Goal: Task Accomplishment & Management: Manage account settings

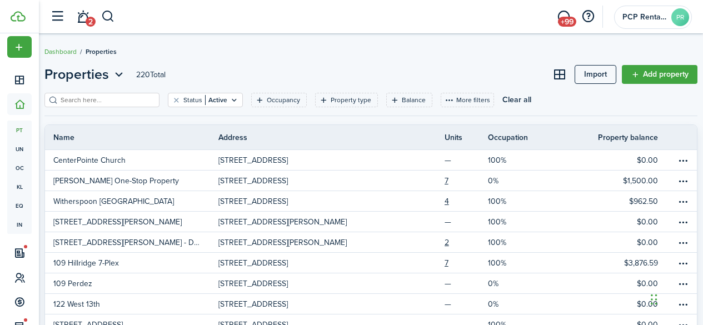
click at [77, 101] on input "search" at bounding box center [107, 100] width 98 height 11
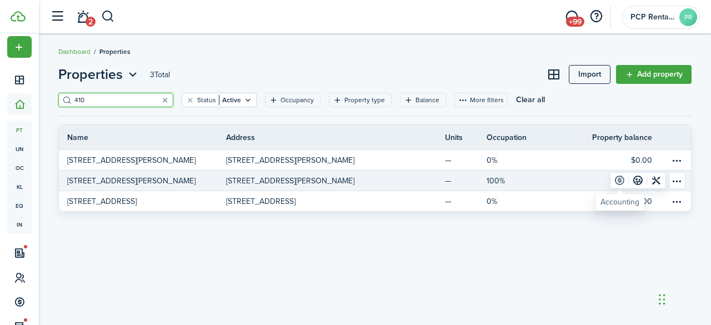
type input "410"
click at [618, 178] on link at bounding box center [619, 181] width 18 height 16
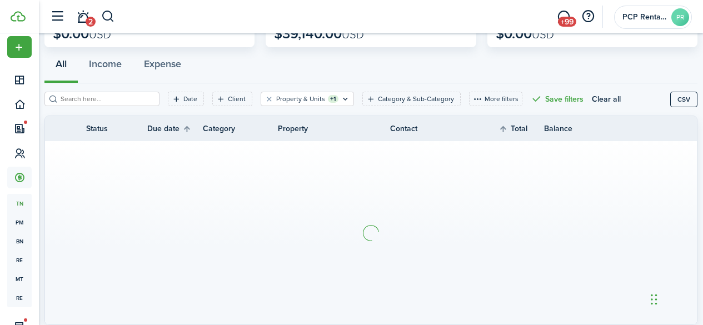
scroll to position [111, 0]
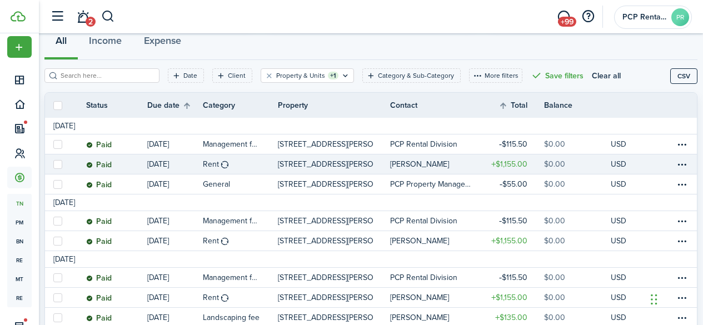
click at [424, 159] on link "[PERSON_NAME]" at bounding box center [433, 163] width 87 height 19
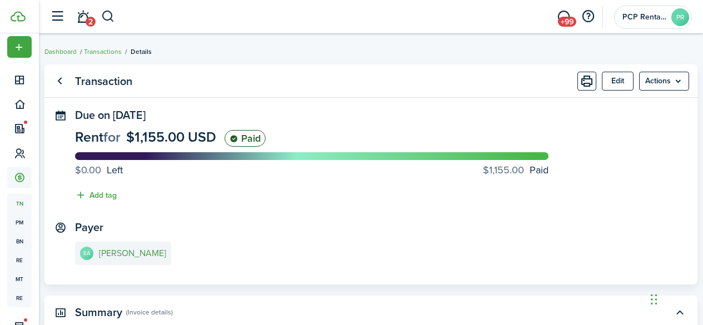
click at [138, 253] on e-details-info-title "[PERSON_NAME]" at bounding box center [132, 253] width 67 height 10
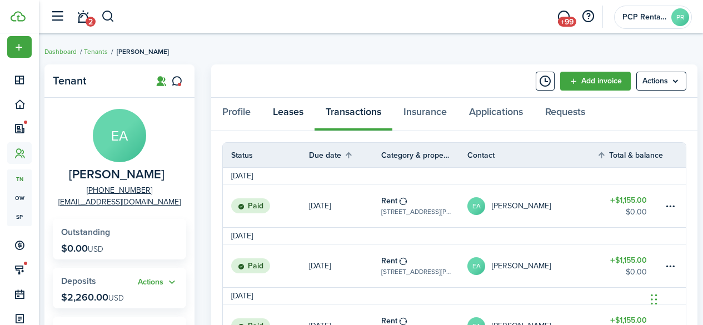
click at [284, 115] on link "Leases" at bounding box center [288, 114] width 53 height 33
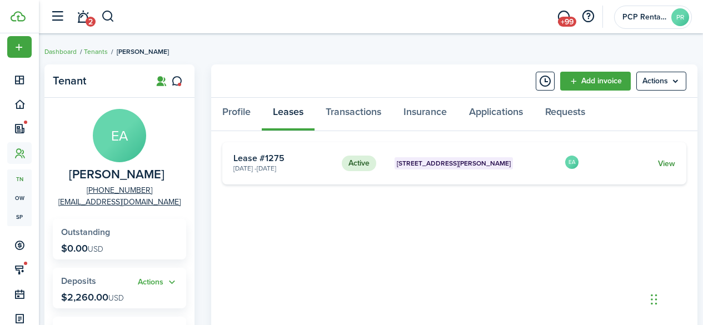
click at [668, 164] on link "View" at bounding box center [666, 164] width 17 height 12
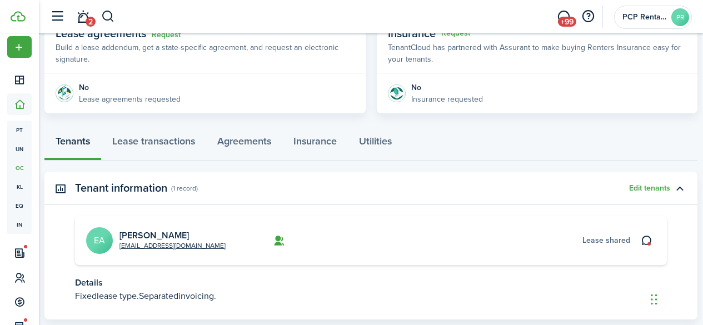
scroll to position [222, 0]
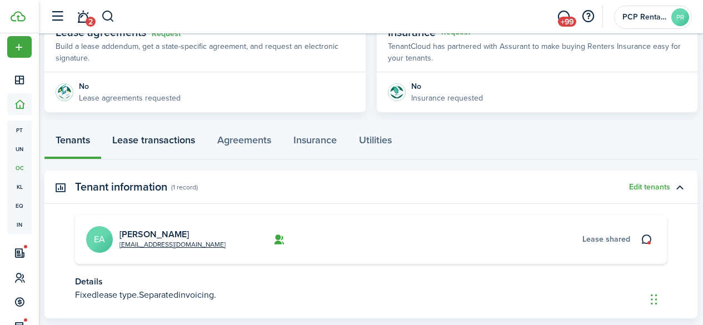
click at [157, 138] on link "Lease transactions" at bounding box center [153, 142] width 105 height 33
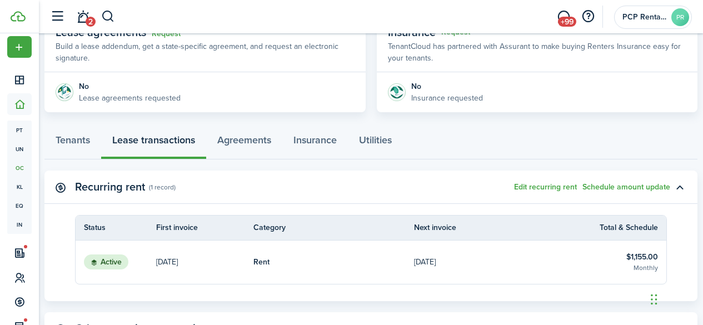
scroll to position [278, 0]
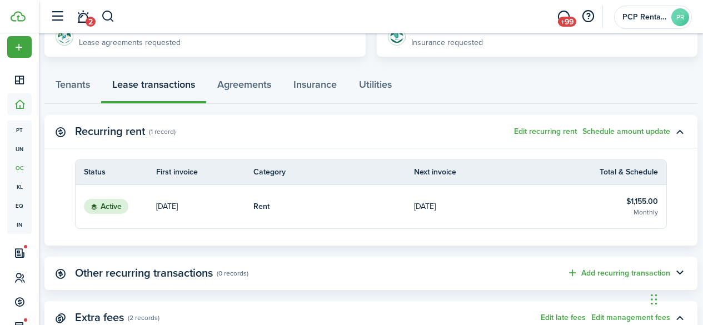
click at [626, 200] on table-info-title "$1,155.00" at bounding box center [642, 201] width 32 height 12
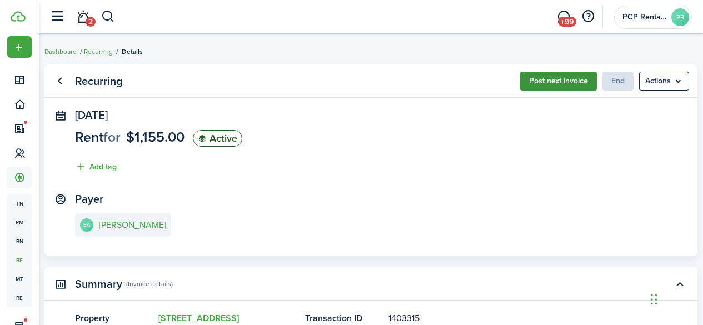
click at [542, 77] on button "Post next invoice" at bounding box center [558, 81] width 77 height 19
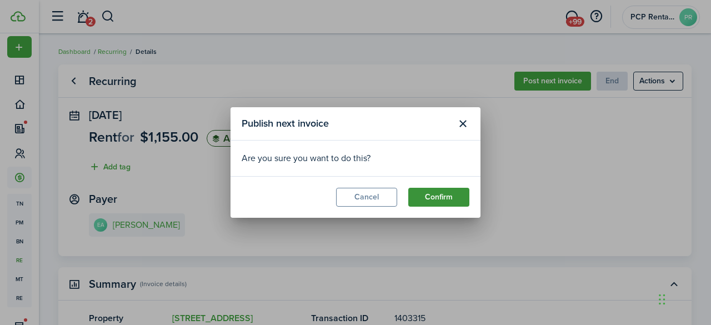
click at [432, 195] on button "Confirm" at bounding box center [438, 197] width 61 height 19
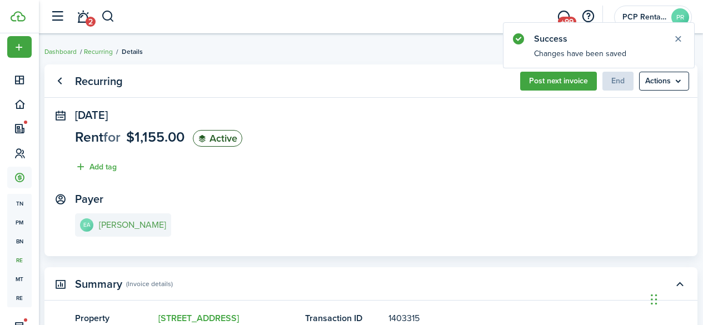
click at [124, 222] on e-details-info-title "[PERSON_NAME]" at bounding box center [132, 225] width 67 height 10
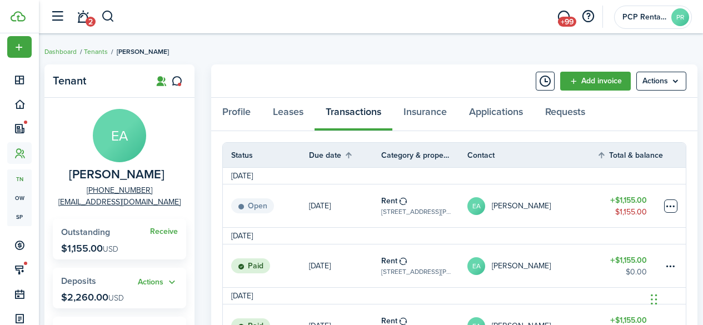
click at [670, 209] on table-menu-btn-icon at bounding box center [670, 205] width 13 height 13
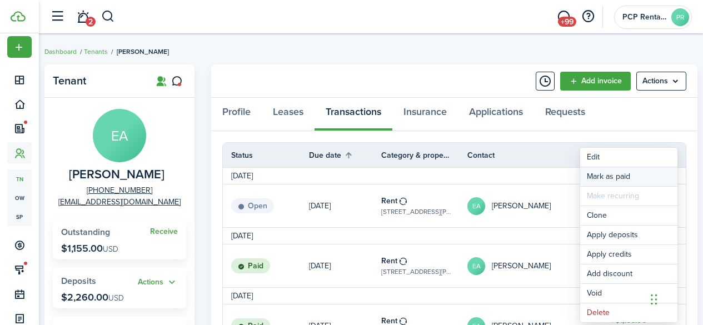
click at [606, 172] on link "Mark as paid" at bounding box center [628, 176] width 97 height 19
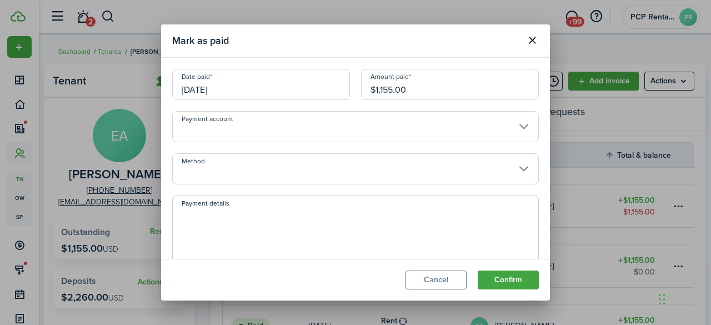
click at [245, 82] on input "[DATE]" at bounding box center [261, 84] width 178 height 31
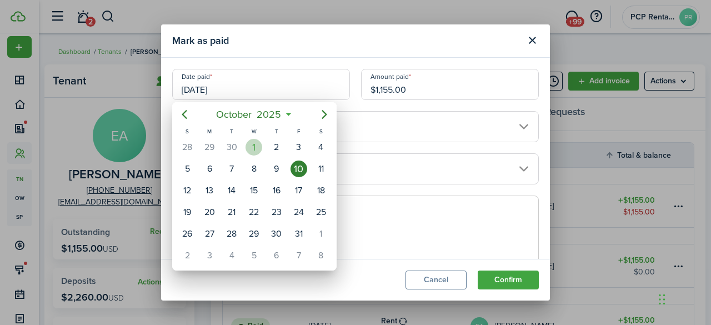
click at [256, 149] on div "1" at bounding box center [253, 147] width 17 height 17
type input "[DATE]"
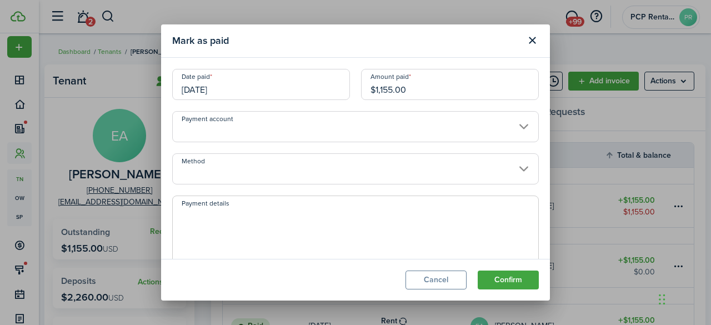
click at [225, 159] on input "Method" at bounding box center [355, 168] width 367 height 31
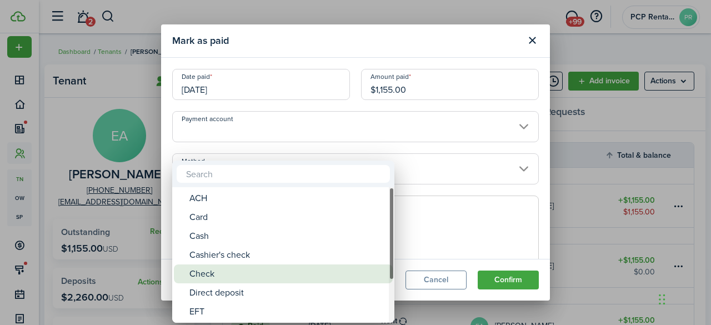
click at [219, 267] on div "Check" at bounding box center [287, 273] width 197 height 19
type input "Check"
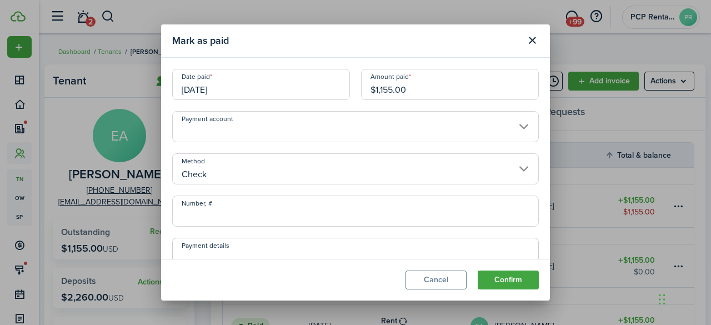
click at [224, 212] on input "Number, #" at bounding box center [355, 210] width 367 height 31
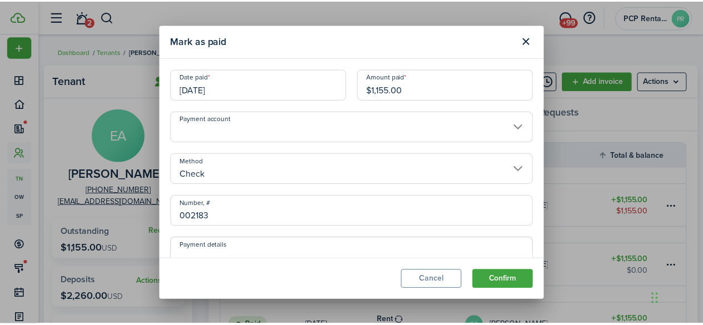
scroll to position [56, 0]
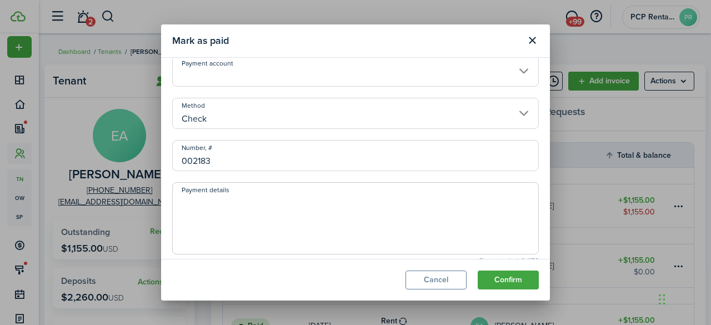
type input "002183"
click at [207, 199] on textarea "Payment details" at bounding box center [355, 221] width 365 height 53
type textarea "Brass Inc."
click at [505, 278] on button "Confirm" at bounding box center [508, 279] width 61 height 19
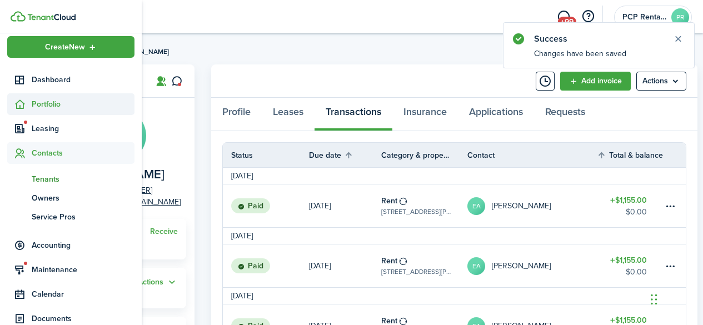
click at [53, 102] on span "Portfolio" at bounding box center [83, 104] width 103 height 12
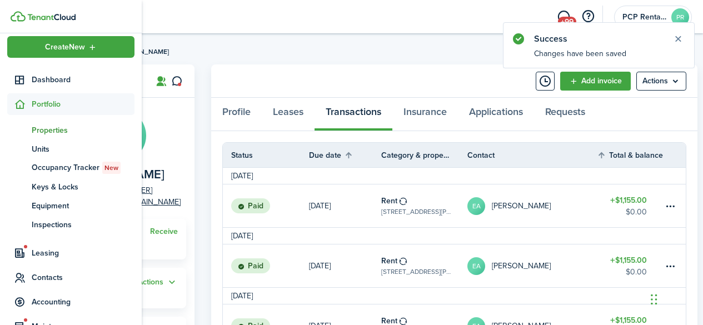
click at [47, 128] on span "Properties" at bounding box center [83, 130] width 103 height 12
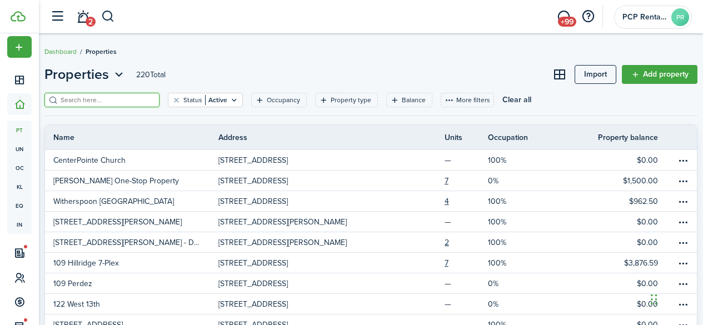
click at [146, 102] on input "search" at bounding box center [107, 100] width 98 height 11
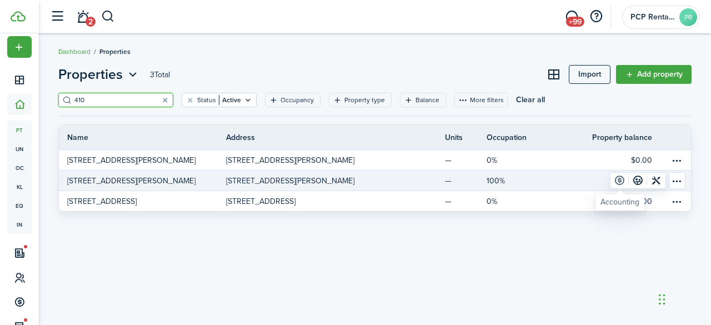
type input "410"
click at [618, 179] on link at bounding box center [619, 181] width 18 height 16
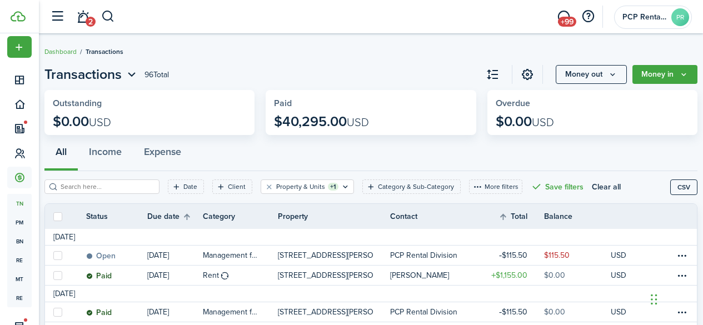
scroll to position [56, 0]
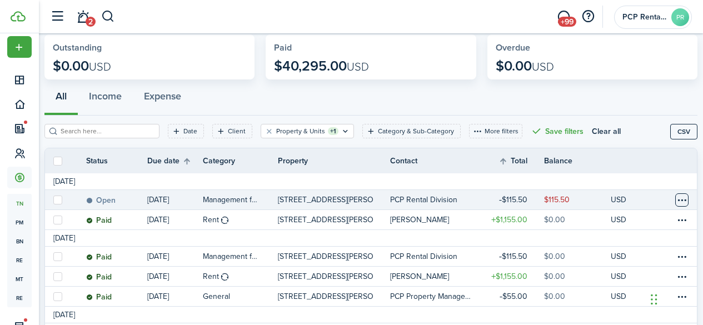
click at [675, 196] on table-menu-btn-icon at bounding box center [681, 199] width 13 height 13
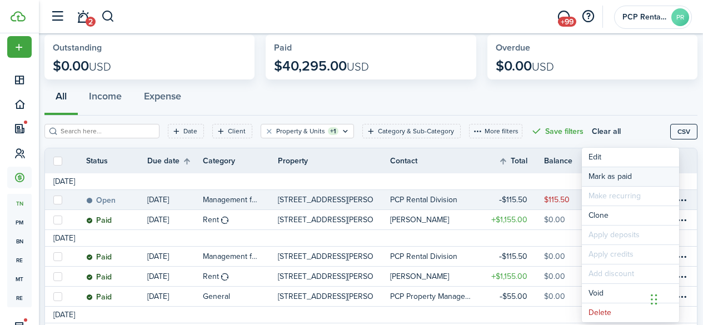
click at [616, 178] on link "Mark as paid" at bounding box center [629, 176] width 97 height 19
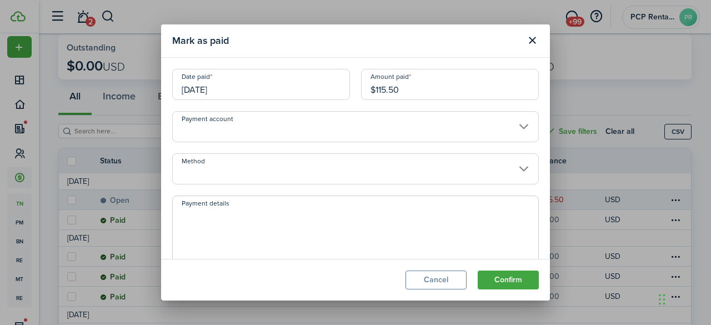
click at [246, 86] on input "[DATE]" at bounding box center [261, 84] width 178 height 31
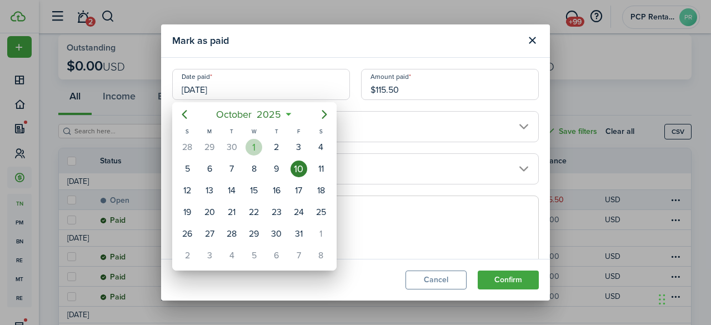
click at [252, 147] on div "1" at bounding box center [253, 147] width 17 height 17
type input "[DATE]"
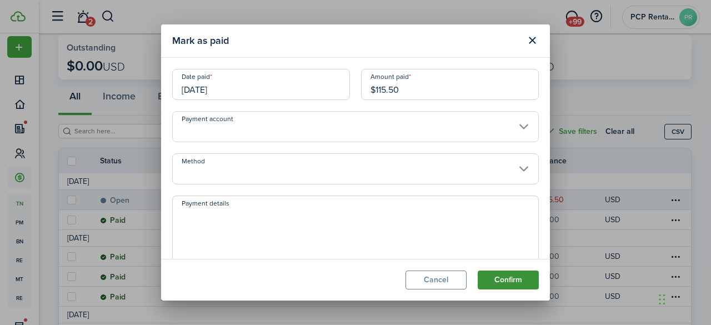
click at [510, 278] on button "Confirm" at bounding box center [508, 279] width 61 height 19
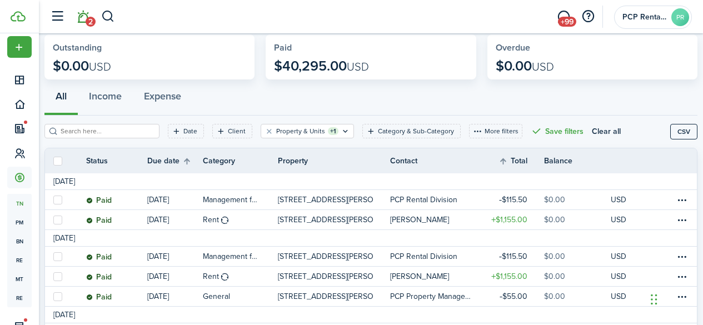
click at [88, 16] on link "2" at bounding box center [82, 17] width 21 height 28
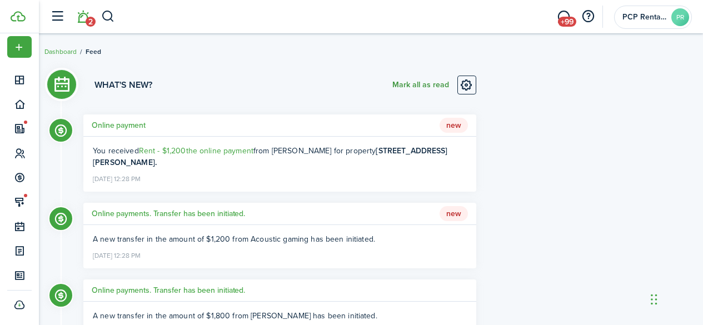
click at [401, 82] on button "Mark all as read" at bounding box center [420, 85] width 57 height 19
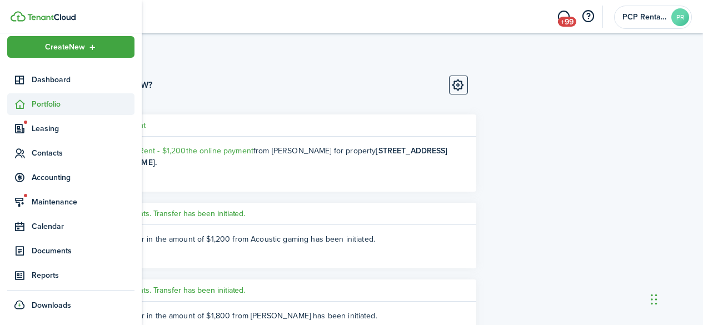
click at [44, 102] on span "Portfolio" at bounding box center [83, 104] width 103 height 12
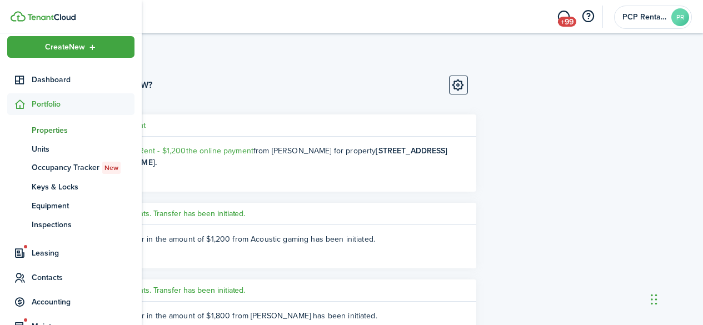
click at [46, 131] on span "Properties" at bounding box center [83, 130] width 103 height 12
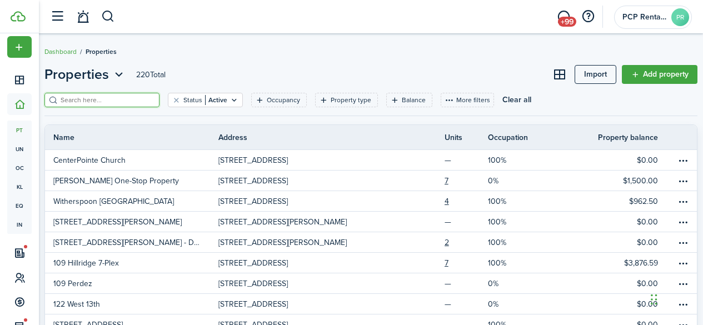
click at [119, 97] on input "search" at bounding box center [107, 100] width 98 height 11
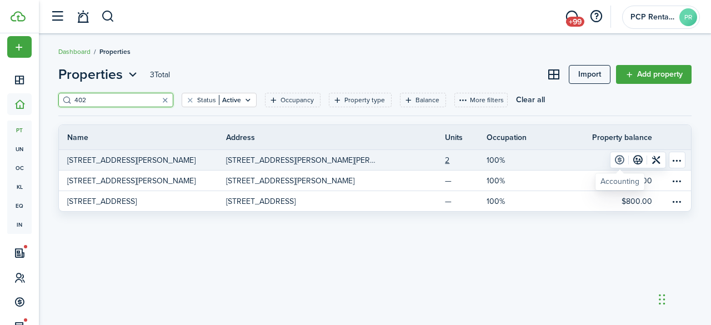
type input "402"
click at [621, 161] on link at bounding box center [619, 160] width 18 height 16
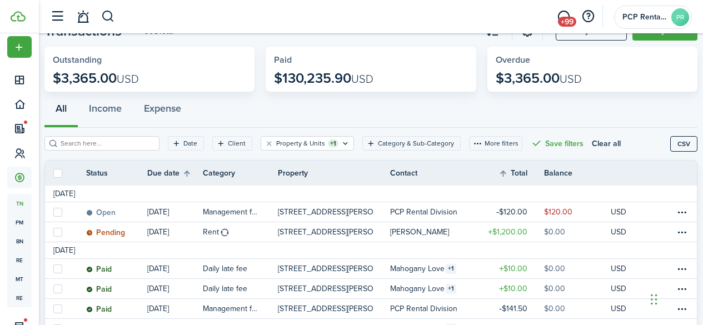
scroll to position [111, 0]
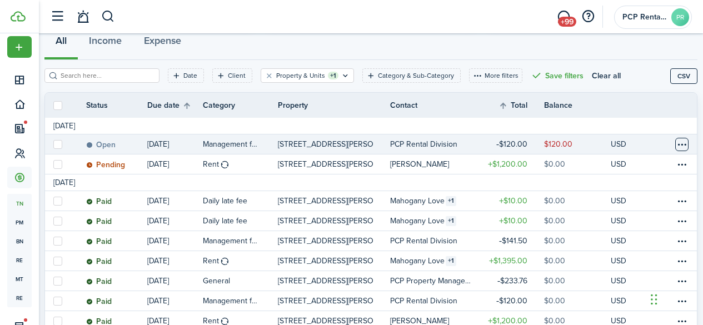
click at [675, 142] on table-menu-btn-icon at bounding box center [681, 144] width 13 height 13
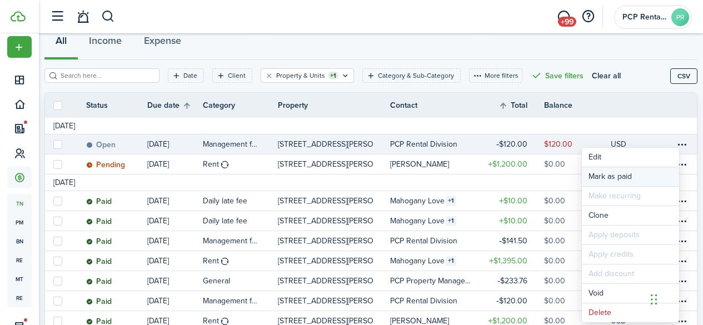
click at [598, 171] on link "Mark as paid" at bounding box center [629, 176] width 97 height 19
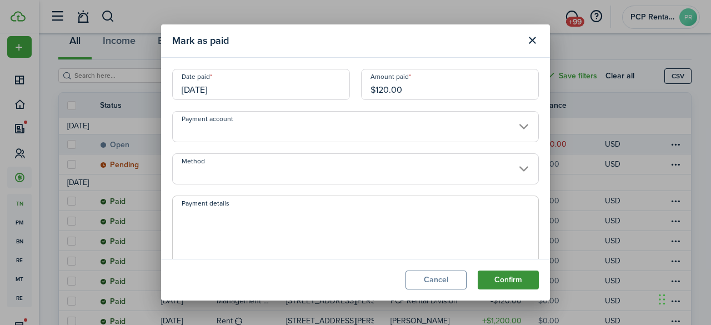
click at [491, 273] on button "Confirm" at bounding box center [508, 279] width 61 height 19
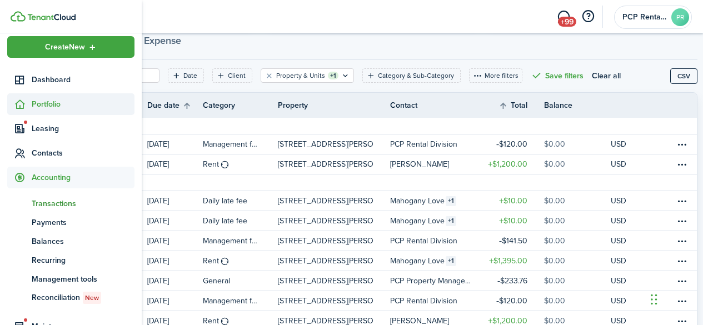
click at [48, 102] on span "Portfolio" at bounding box center [83, 104] width 103 height 12
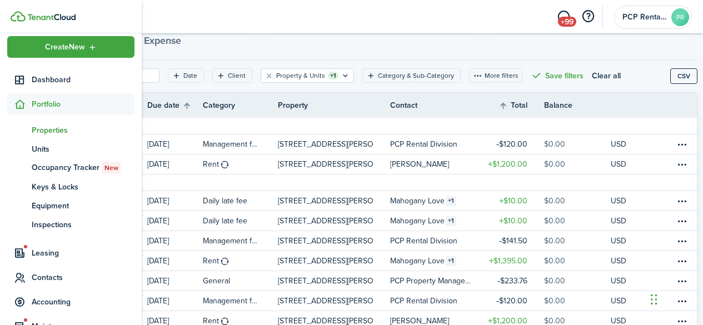
click at [48, 128] on span "Properties" at bounding box center [83, 130] width 103 height 12
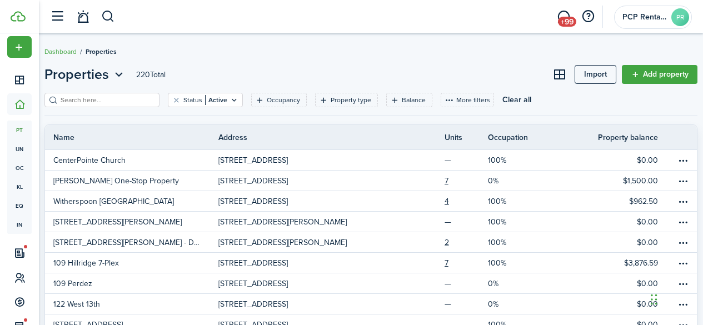
click at [100, 97] on input "search" at bounding box center [107, 100] width 98 height 11
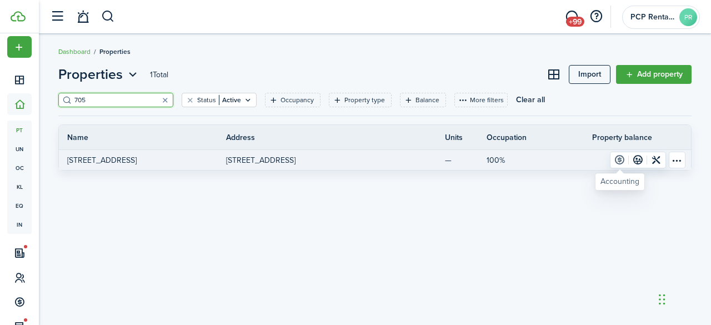
type input "705"
click at [614, 162] on link at bounding box center [619, 160] width 18 height 16
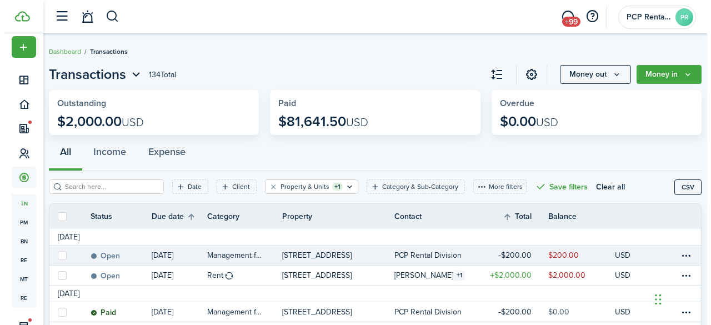
scroll to position [56, 0]
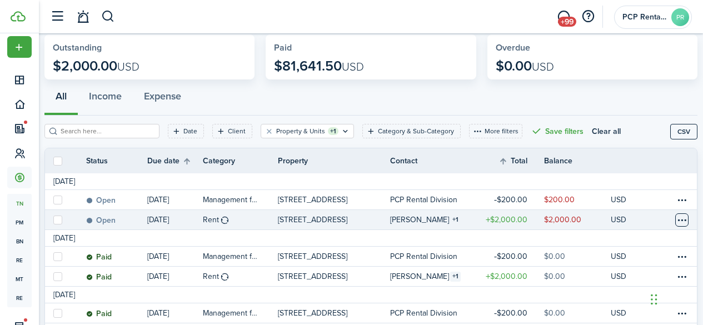
click at [675, 219] on table-menu-btn-icon at bounding box center [681, 219] width 13 height 13
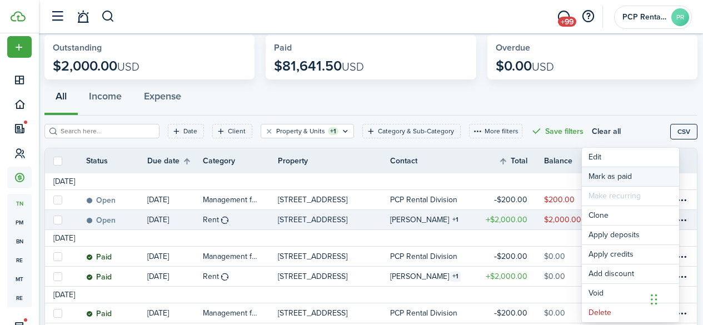
click at [594, 179] on link "Mark as paid" at bounding box center [629, 176] width 97 height 19
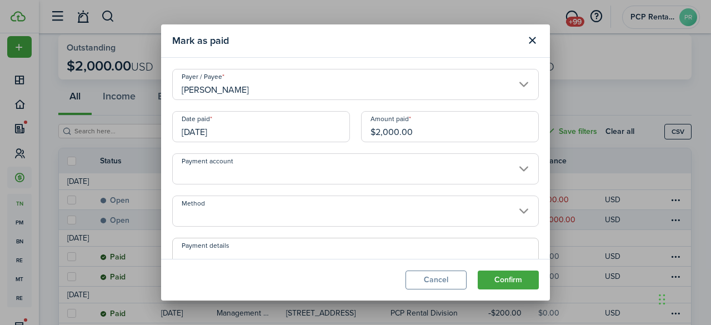
click at [243, 132] on input "[DATE]" at bounding box center [261, 126] width 178 height 31
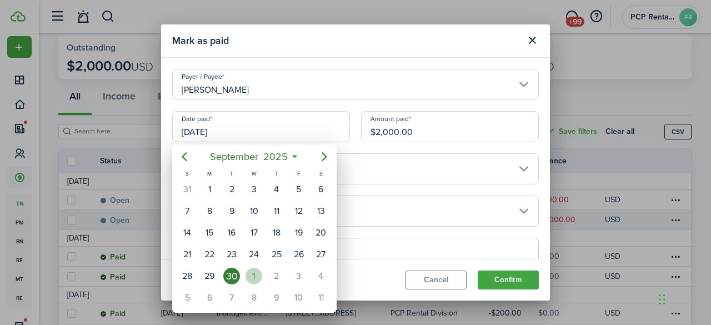
click at [252, 280] on div "1" at bounding box center [253, 276] width 17 height 17
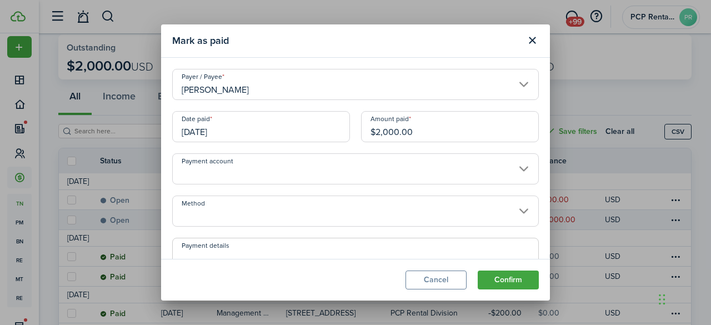
type input "[DATE]"
click at [238, 206] on input "Method" at bounding box center [355, 210] width 367 height 31
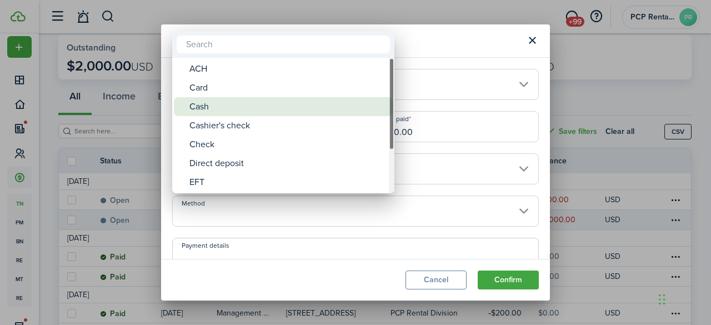
click at [208, 109] on div "Cash" at bounding box center [287, 106] width 197 height 19
type input "Cash"
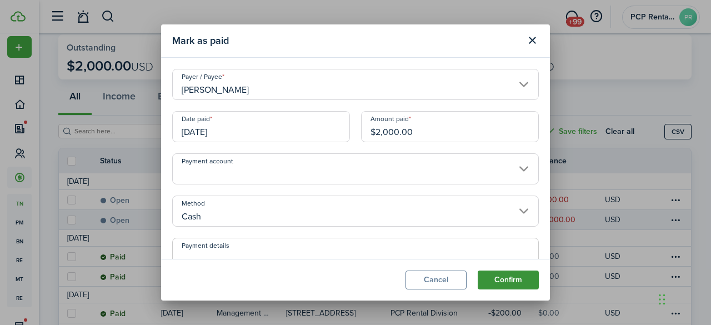
click at [506, 278] on button "Confirm" at bounding box center [508, 279] width 61 height 19
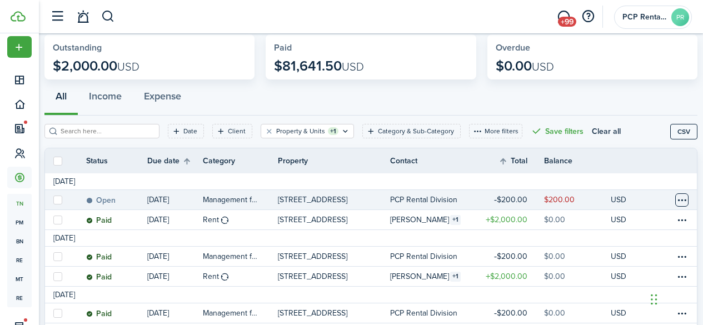
click at [675, 200] on table-menu-btn-icon at bounding box center [681, 199] width 13 height 13
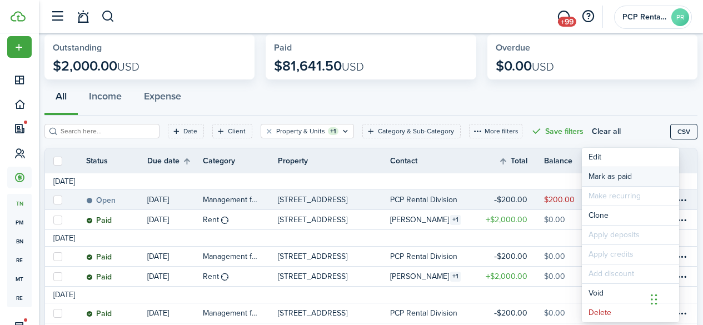
click at [595, 177] on link "Mark as paid" at bounding box center [629, 176] width 97 height 19
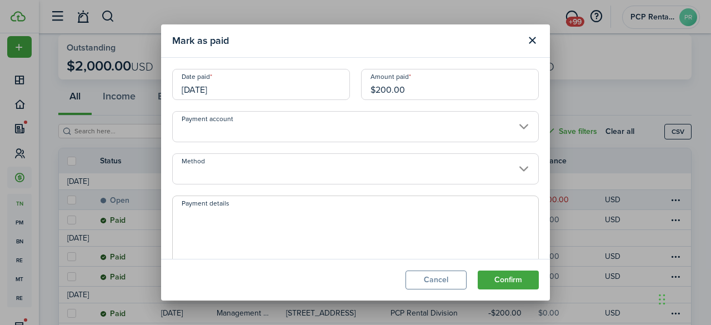
click at [251, 91] on input "[DATE]" at bounding box center [261, 84] width 178 height 31
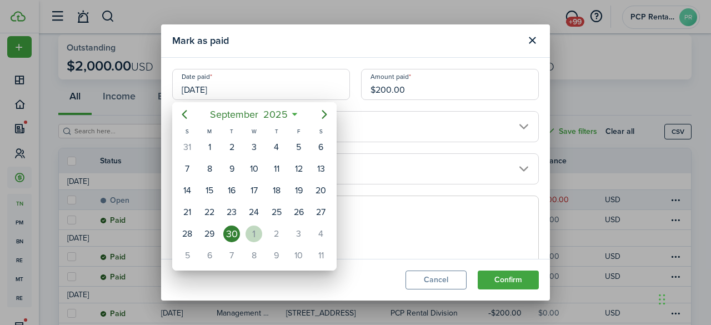
click at [255, 235] on div "1" at bounding box center [253, 233] width 17 height 17
type input "[DATE]"
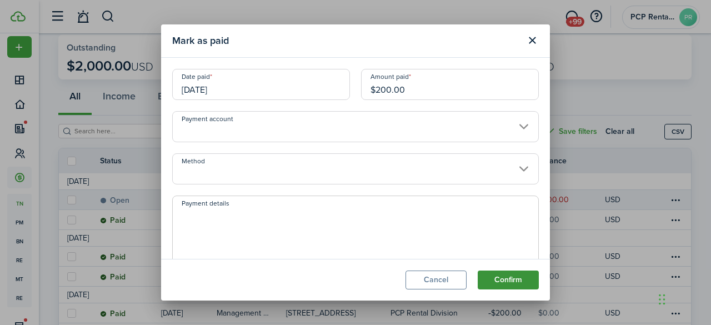
click at [507, 273] on button "Confirm" at bounding box center [508, 279] width 61 height 19
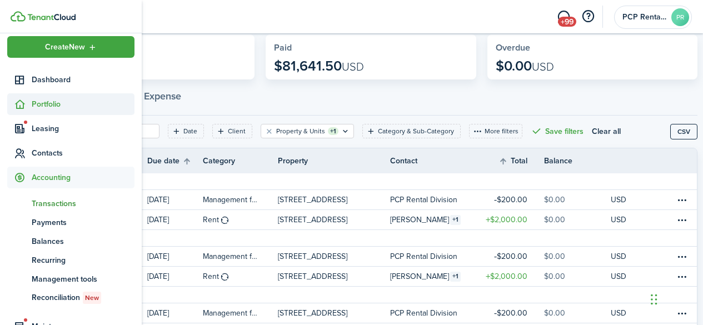
click at [46, 100] on span "Portfolio" at bounding box center [83, 104] width 103 height 12
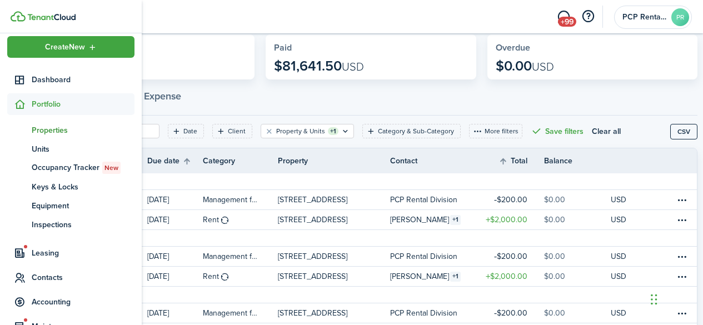
click at [46, 128] on span "Properties" at bounding box center [83, 130] width 103 height 12
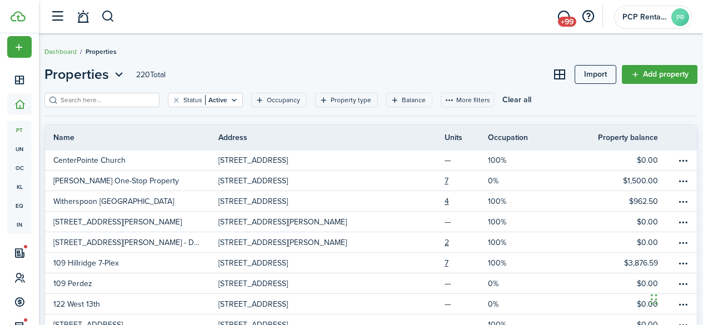
click at [117, 100] on input "search" at bounding box center [107, 100] width 98 height 11
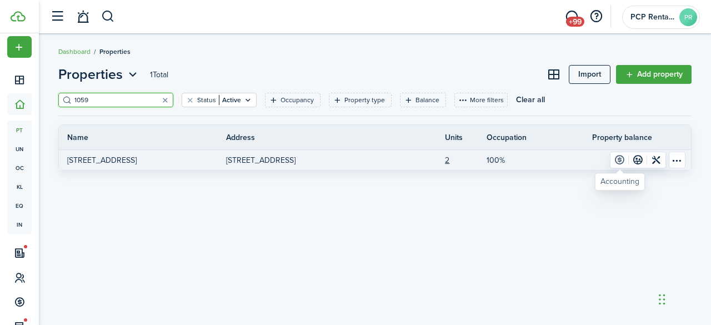
type input "1059"
click at [620, 159] on link at bounding box center [619, 160] width 18 height 16
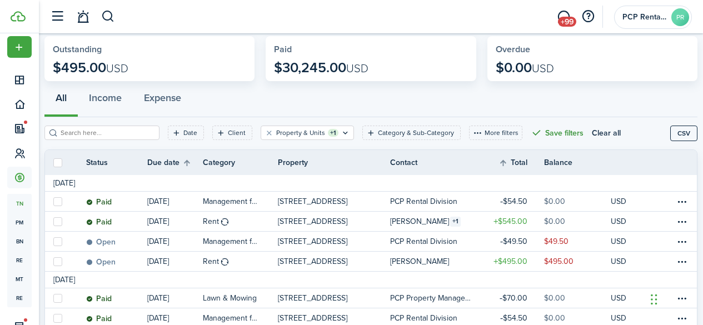
scroll to position [111, 0]
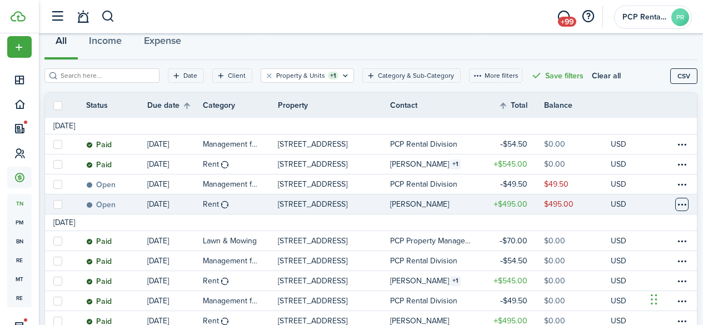
click at [675, 204] on table-menu-btn-icon at bounding box center [681, 204] width 13 height 13
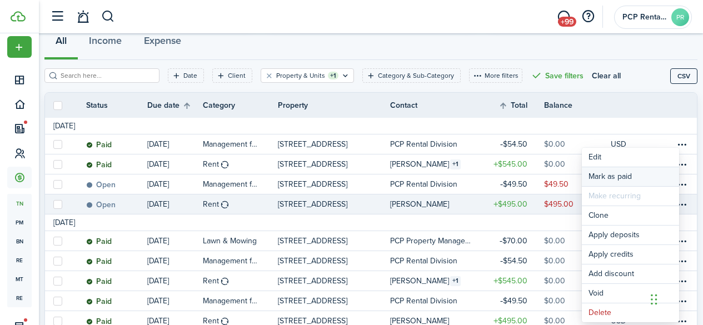
click at [606, 175] on link "Mark as paid" at bounding box center [629, 176] width 97 height 19
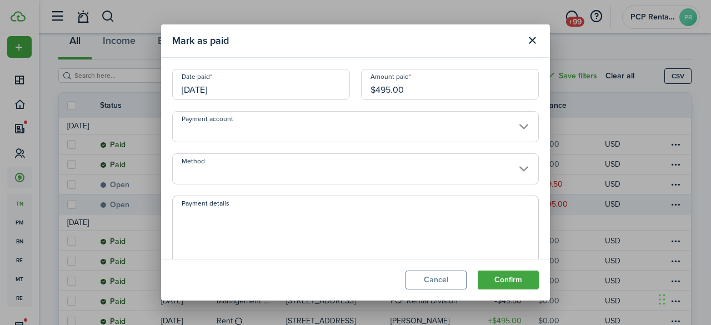
click at [245, 168] on input "Method" at bounding box center [355, 168] width 367 height 31
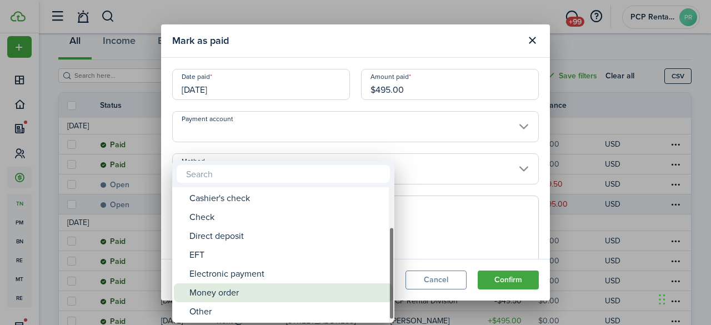
click at [209, 294] on div "Money order" at bounding box center [287, 292] width 197 height 19
type input "Money order"
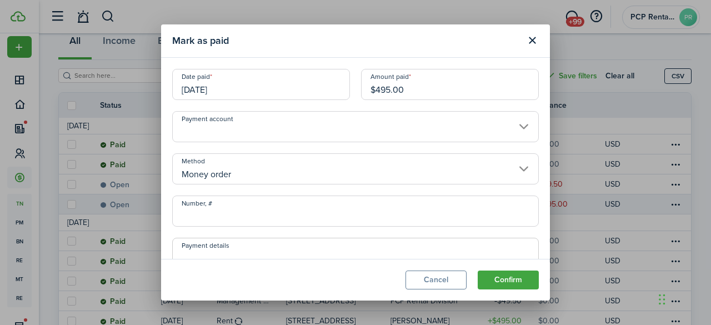
click at [222, 214] on input "Number, #" at bounding box center [355, 210] width 367 height 31
type input "19-617981513"
click at [508, 278] on button "Confirm" at bounding box center [508, 279] width 61 height 19
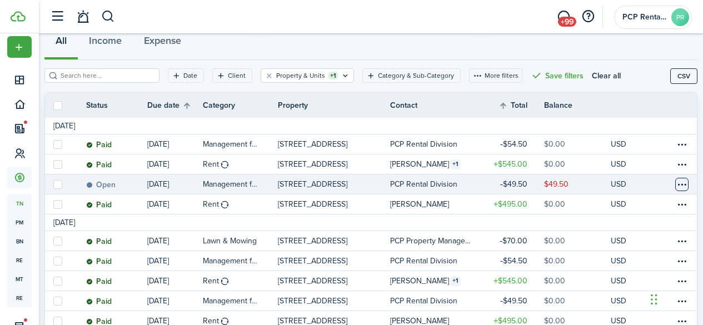
click at [675, 184] on table-menu-btn-icon at bounding box center [681, 184] width 13 height 13
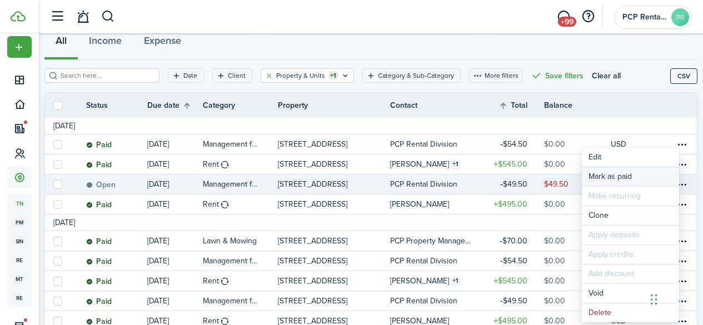
click at [649, 173] on link "Mark as paid" at bounding box center [629, 176] width 97 height 19
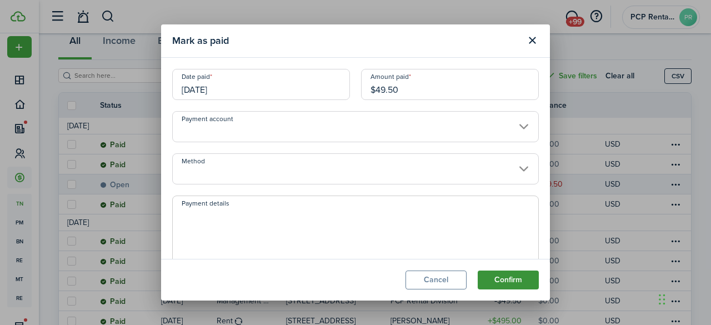
click at [502, 283] on button "Confirm" at bounding box center [508, 279] width 61 height 19
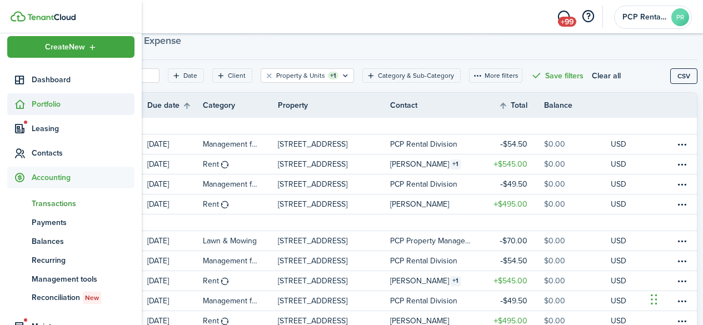
click at [44, 102] on span "Portfolio" at bounding box center [83, 104] width 103 height 12
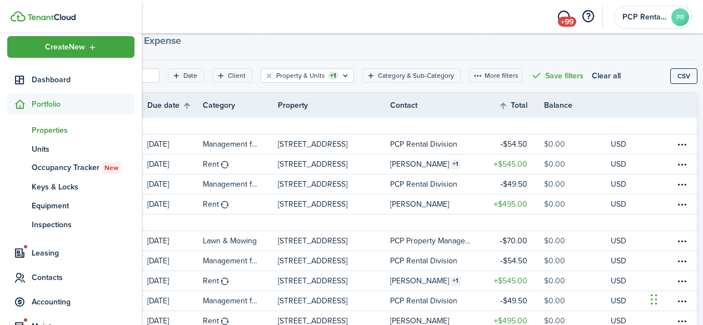
click at [41, 132] on span "Properties" at bounding box center [83, 130] width 103 height 12
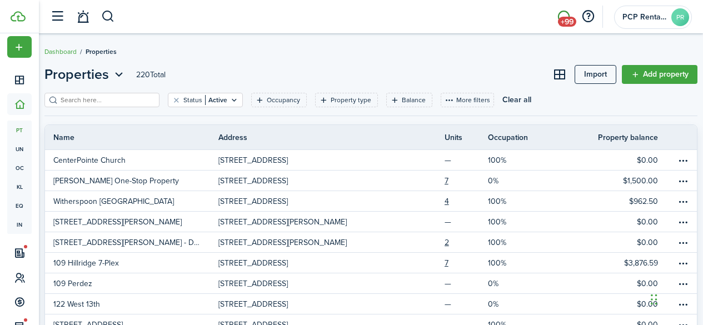
click at [565, 12] on link "+99" at bounding box center [563, 17] width 21 height 28
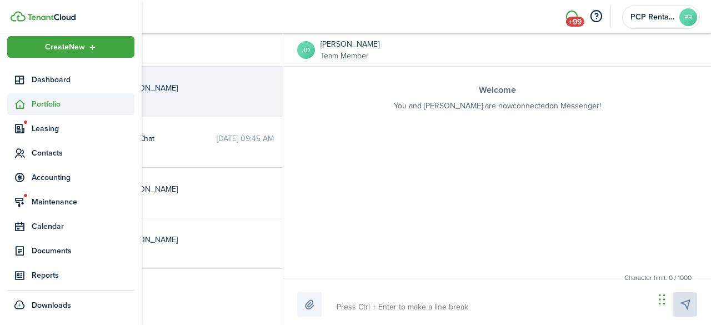
click at [52, 101] on span "Portfolio" at bounding box center [83, 104] width 103 height 12
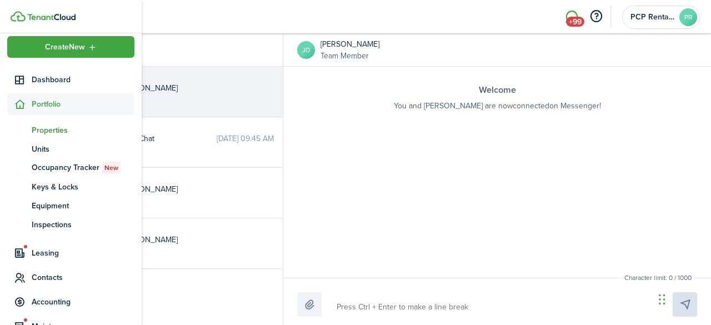
click at [43, 126] on span "Properties" at bounding box center [83, 130] width 103 height 12
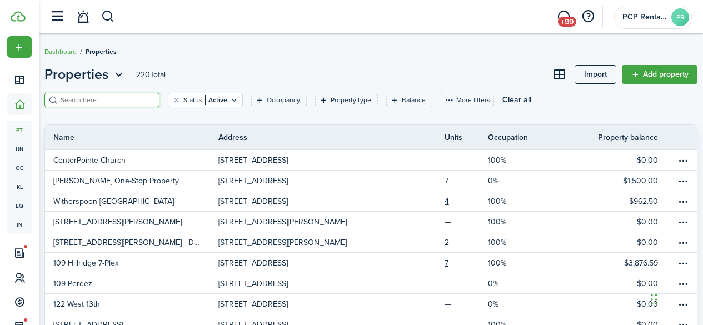
click at [108, 103] on input "search" at bounding box center [107, 100] width 98 height 11
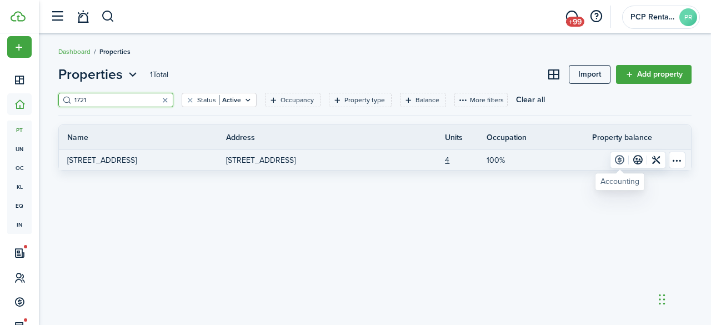
type input "1721"
click at [617, 159] on link at bounding box center [619, 160] width 18 height 16
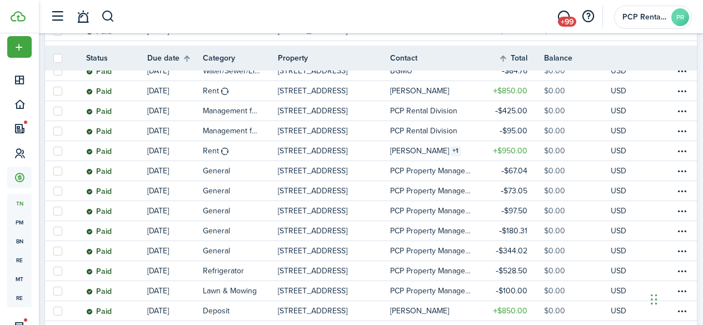
scroll to position [333, 0]
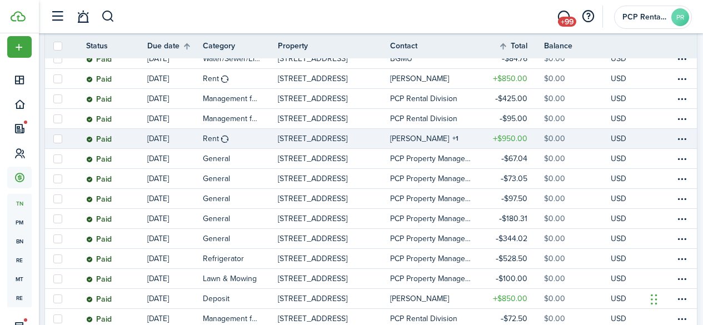
click at [399, 136] on table-info-title "[PERSON_NAME]" at bounding box center [419, 139] width 59 height 12
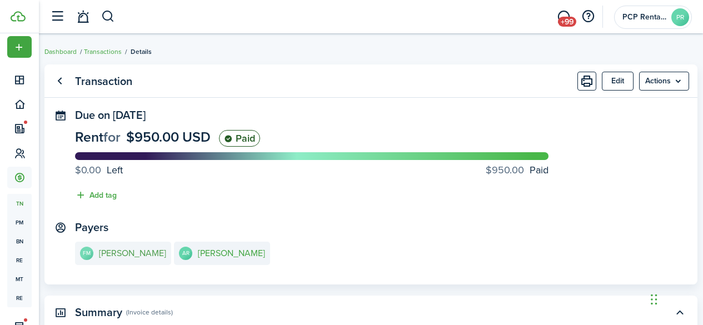
click at [137, 254] on e-details-info-title "[PERSON_NAME]" at bounding box center [132, 253] width 67 height 10
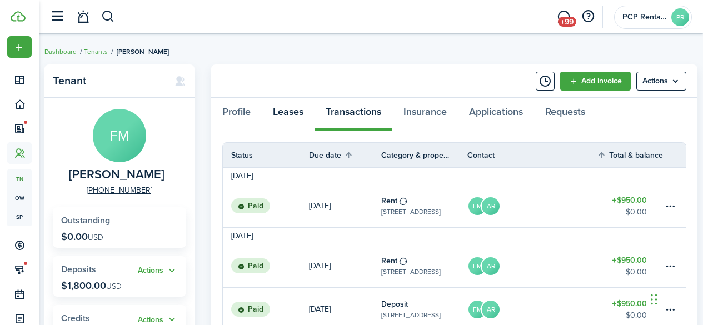
click at [281, 109] on link "Leases" at bounding box center [288, 114] width 53 height 33
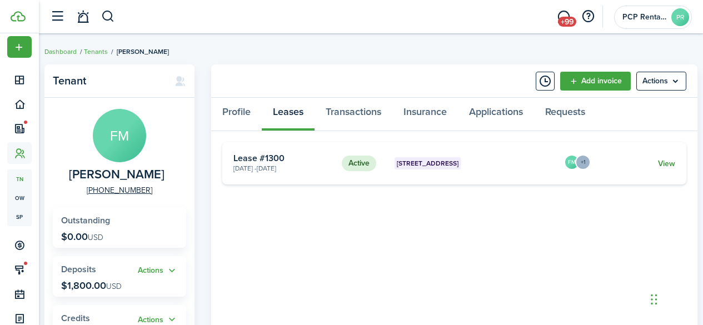
click at [666, 161] on link "View" at bounding box center [666, 164] width 17 height 12
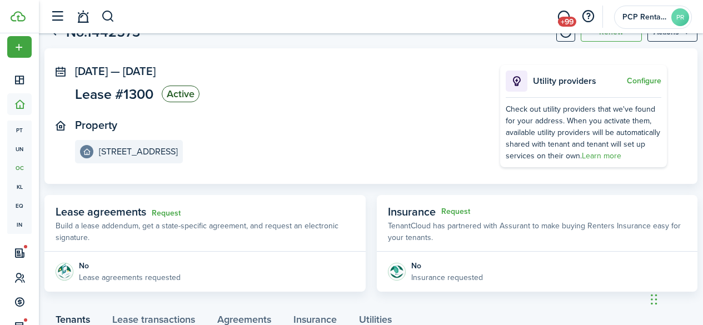
scroll to position [111, 0]
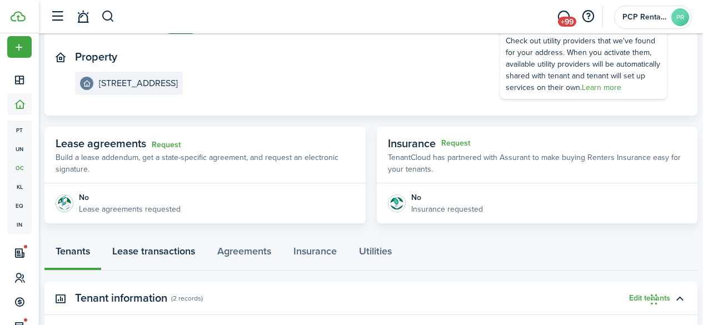
click at [141, 254] on link "Lease transactions" at bounding box center [153, 253] width 105 height 33
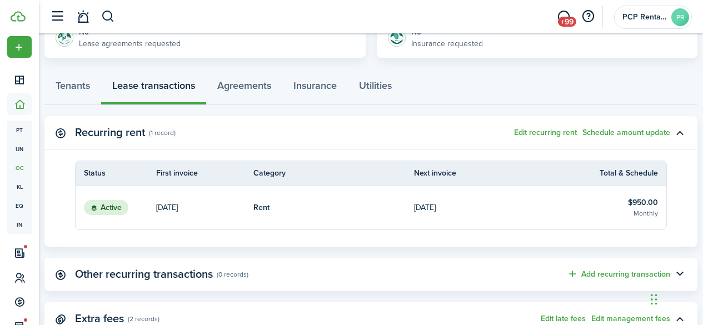
scroll to position [278, 0]
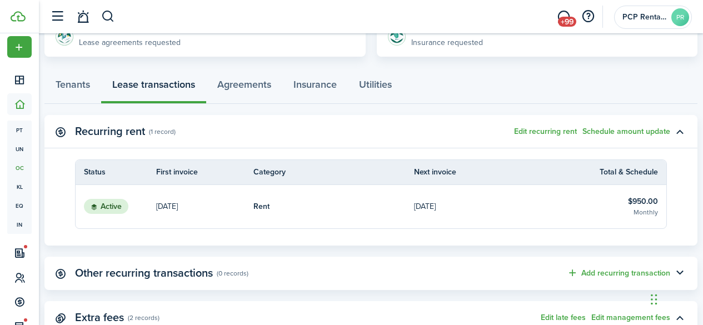
click at [638, 202] on table-info-title "$950.00" at bounding box center [643, 201] width 30 height 12
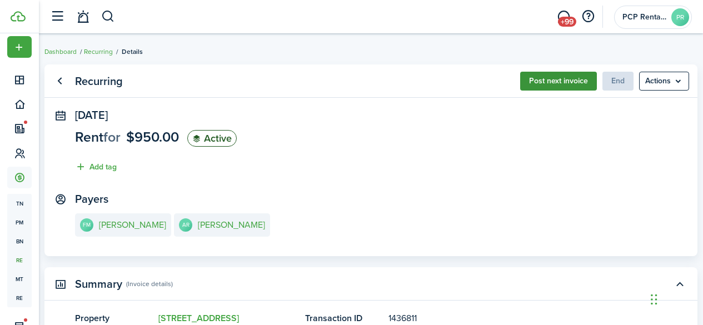
click at [540, 79] on button "Post next invoice" at bounding box center [558, 81] width 77 height 19
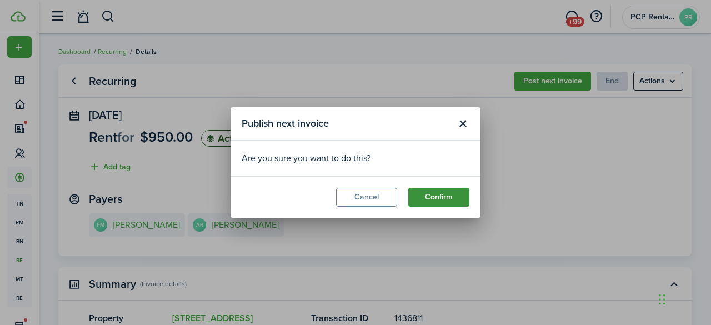
click at [442, 194] on button "Confirm" at bounding box center [438, 197] width 61 height 19
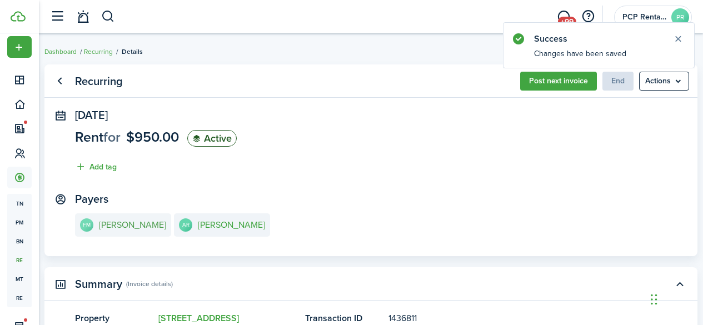
click at [141, 222] on e-details-info-title "[PERSON_NAME]" at bounding box center [132, 225] width 67 height 10
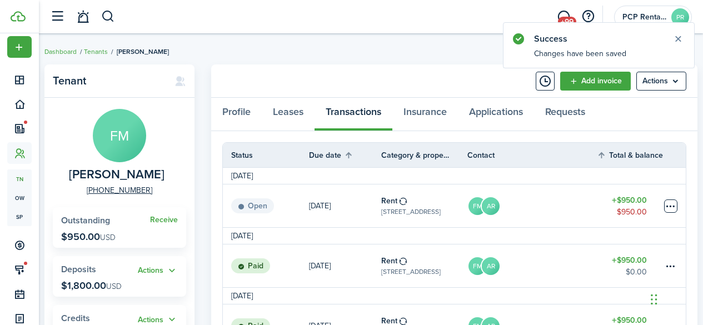
click at [669, 204] on table-menu-btn-icon at bounding box center [670, 205] width 13 height 13
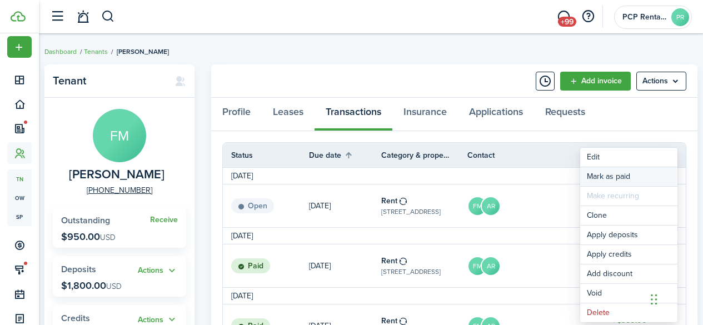
click at [612, 177] on link "Mark as paid" at bounding box center [628, 176] width 97 height 19
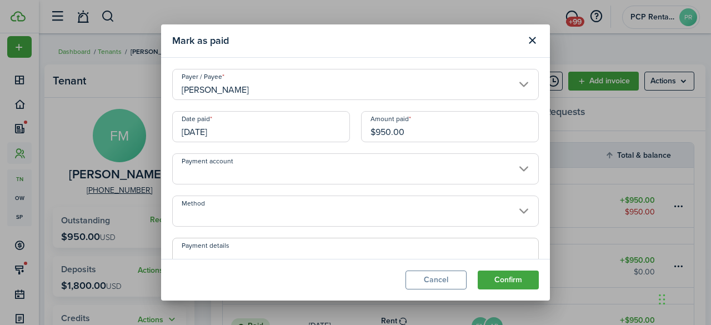
click at [239, 129] on input "[DATE]" at bounding box center [261, 126] width 178 height 31
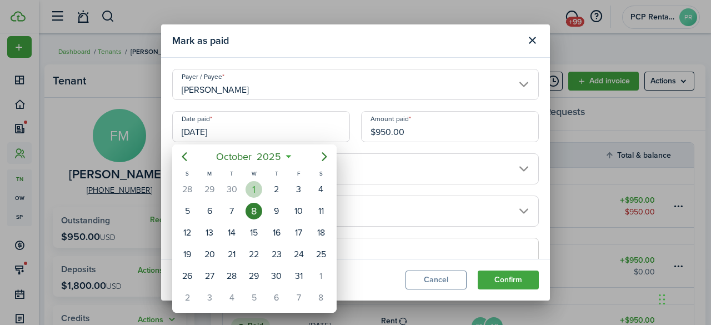
click at [252, 190] on div "1" at bounding box center [253, 189] width 17 height 17
type input "[DATE]"
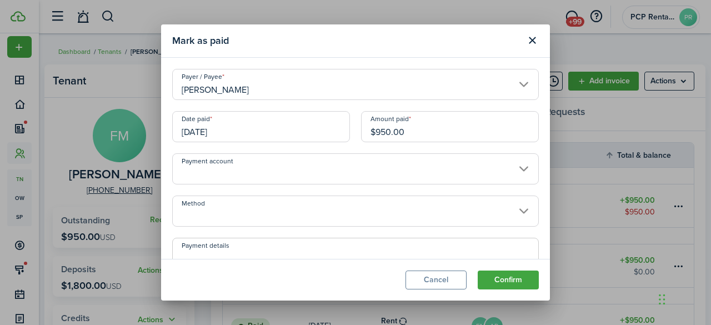
click at [227, 207] on input "Method" at bounding box center [355, 210] width 367 height 31
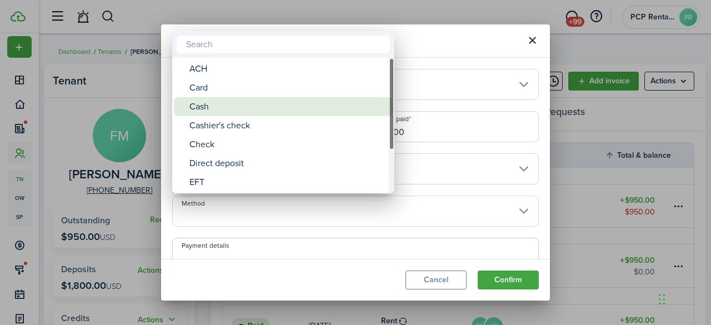
click at [204, 110] on div "Cash" at bounding box center [287, 106] width 197 height 19
type input "Cash"
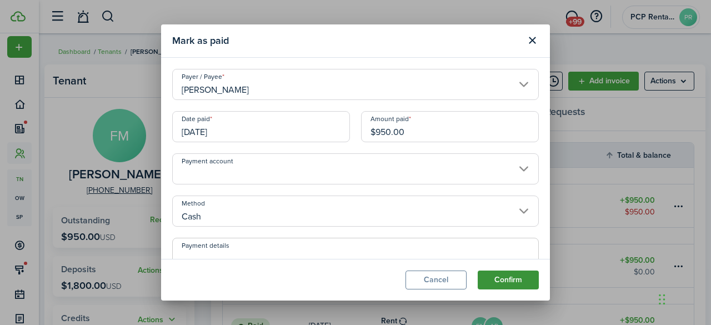
click at [506, 282] on button "Confirm" at bounding box center [508, 279] width 61 height 19
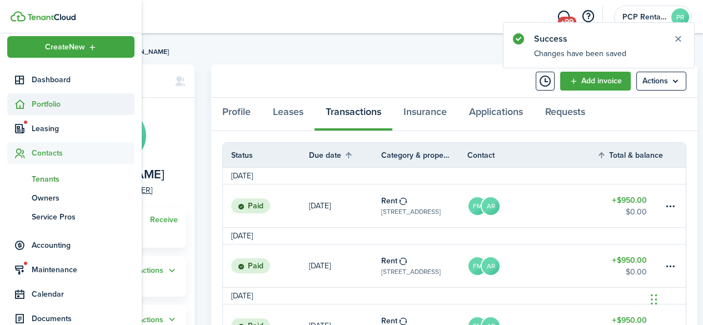
click at [48, 104] on span "Portfolio" at bounding box center [83, 104] width 103 height 12
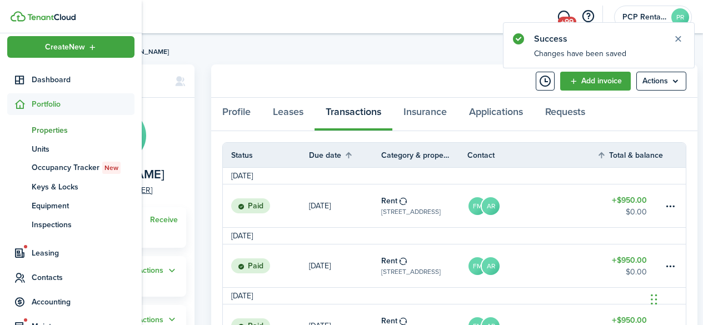
click at [43, 131] on span "Properties" at bounding box center [83, 130] width 103 height 12
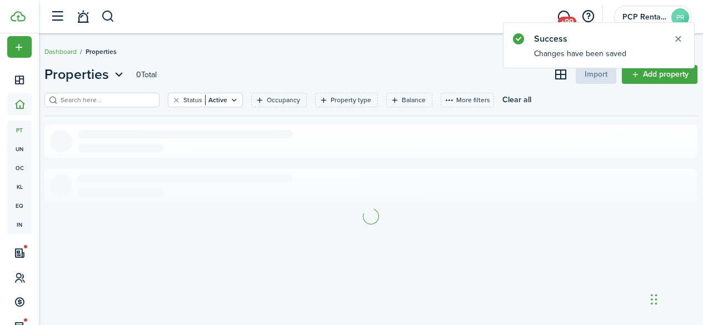
click at [126, 103] on input "search" at bounding box center [107, 100] width 98 height 11
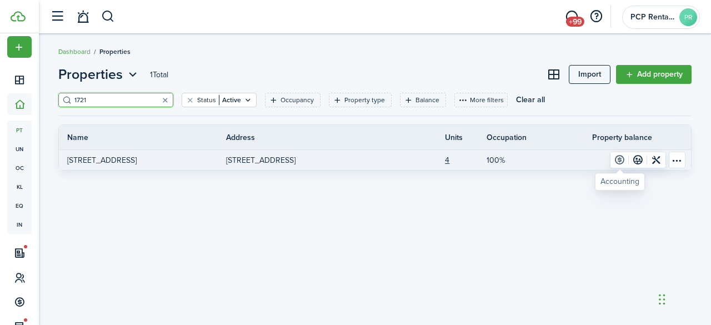
type input "1721"
click at [619, 160] on link at bounding box center [619, 160] width 18 height 16
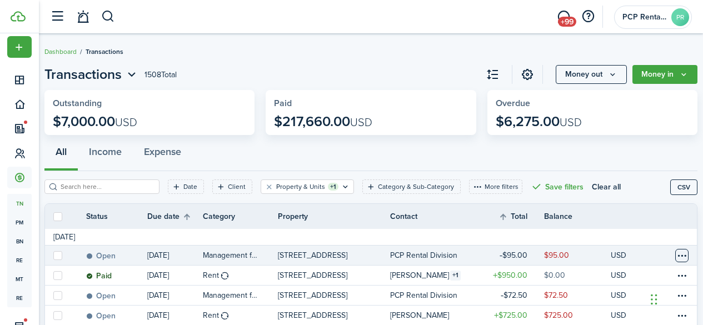
click at [675, 254] on table-menu-btn-icon at bounding box center [681, 255] width 13 height 13
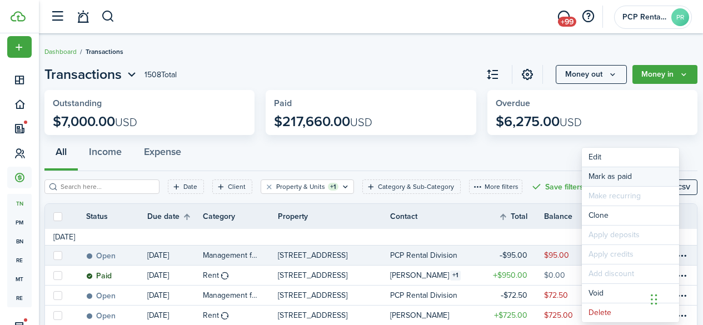
click at [606, 174] on link "Mark as paid" at bounding box center [629, 176] width 97 height 19
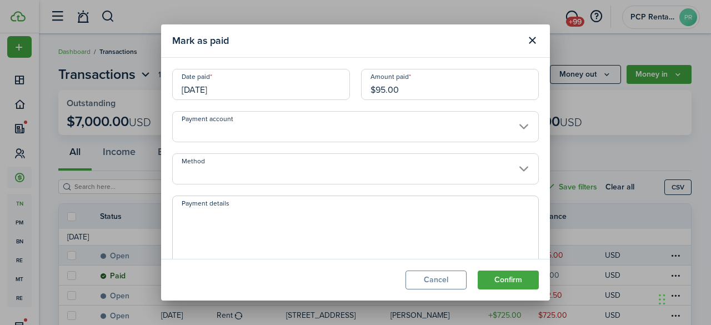
click at [242, 94] on input "[DATE]" at bounding box center [261, 84] width 178 height 31
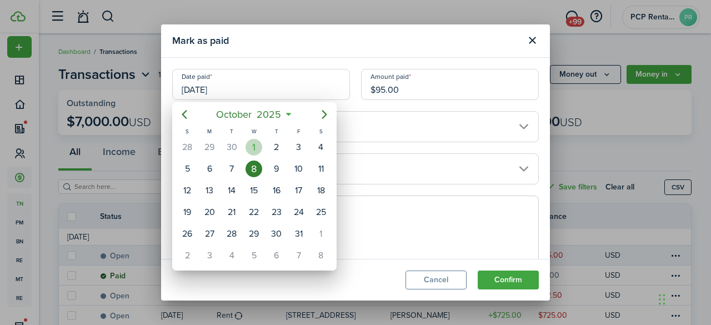
click at [253, 152] on div "1" at bounding box center [253, 147] width 17 height 17
type input "[DATE]"
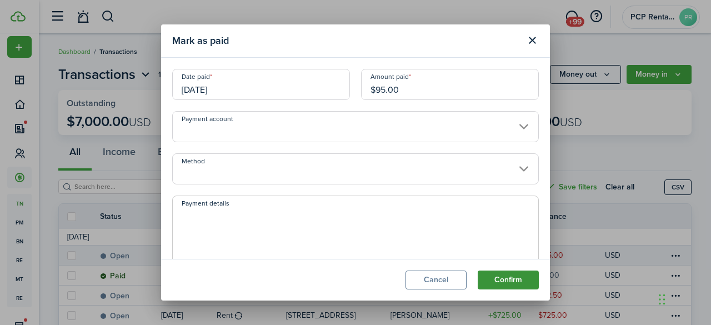
click at [518, 278] on button "Confirm" at bounding box center [508, 279] width 61 height 19
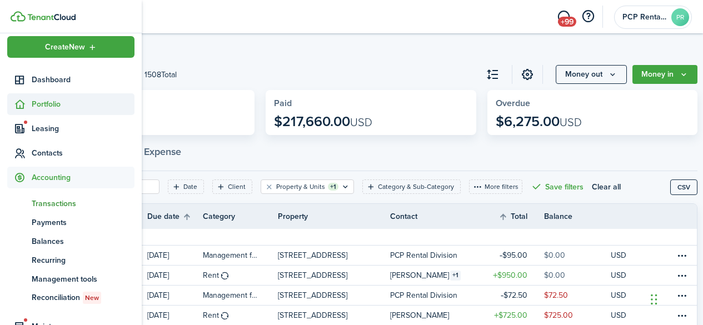
click at [42, 104] on span "Portfolio" at bounding box center [83, 104] width 103 height 12
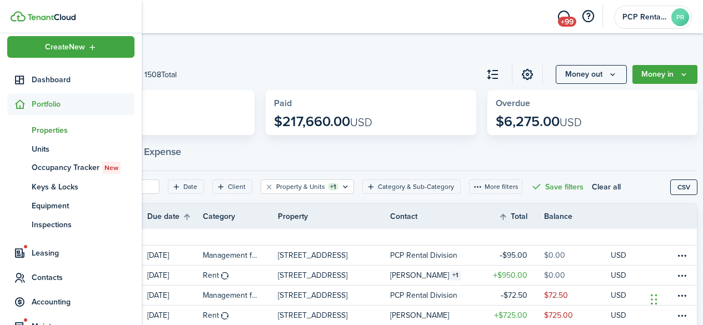
click at [46, 129] on span "Properties" at bounding box center [83, 130] width 103 height 12
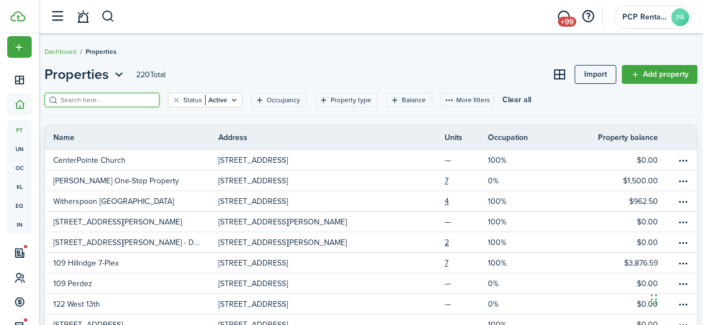
click at [84, 100] on input "search" at bounding box center [107, 100] width 98 height 11
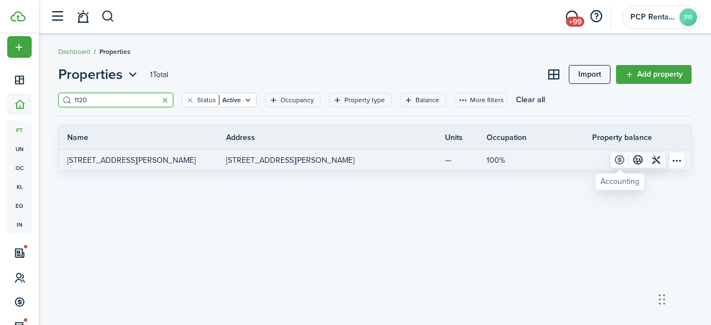
type input "1120"
click at [620, 159] on link at bounding box center [619, 160] width 18 height 16
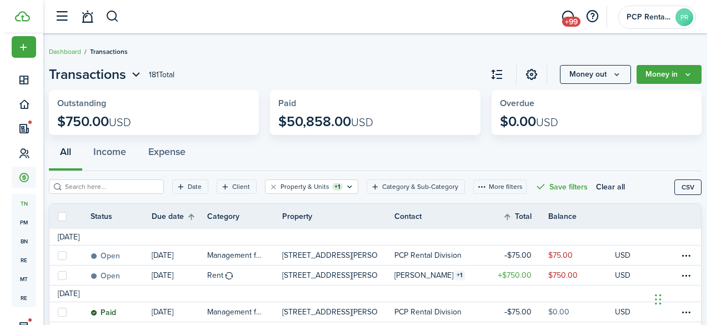
scroll to position [56, 0]
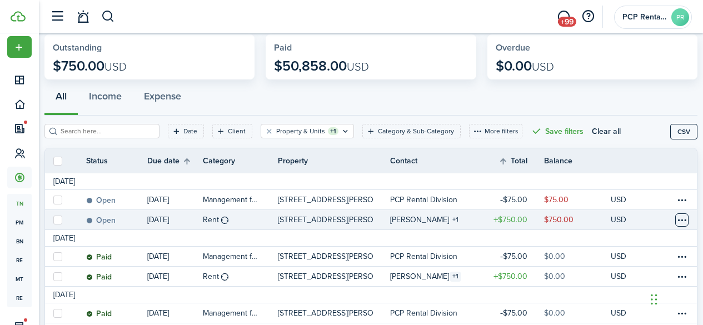
click at [675, 223] on table-menu-btn-icon at bounding box center [681, 219] width 13 height 13
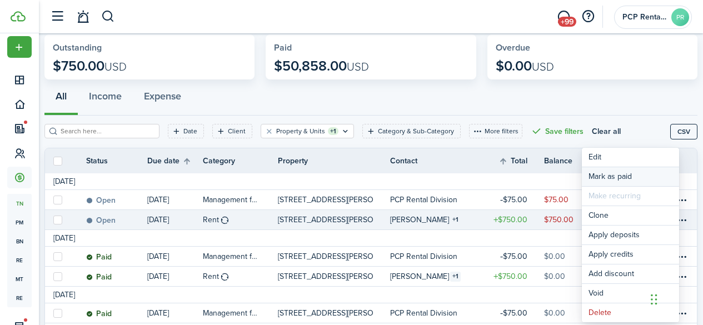
click at [616, 179] on link "Mark as paid" at bounding box center [629, 176] width 97 height 19
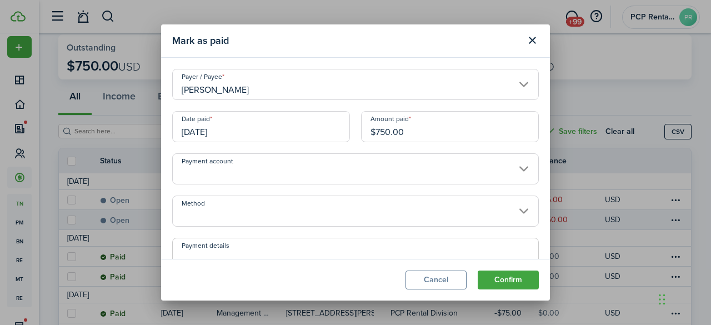
click at [247, 205] on input "Method" at bounding box center [355, 210] width 367 height 31
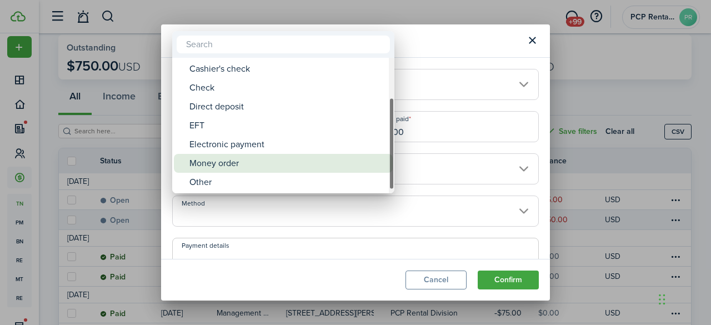
click at [218, 160] on div "Money order" at bounding box center [287, 163] width 197 height 19
type input "Money order"
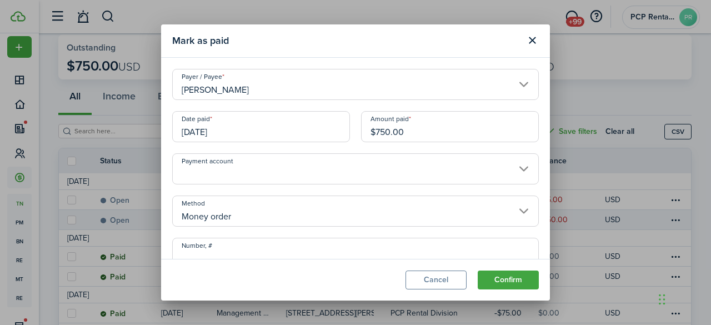
click at [224, 247] on input "Number, #" at bounding box center [355, 253] width 367 height 31
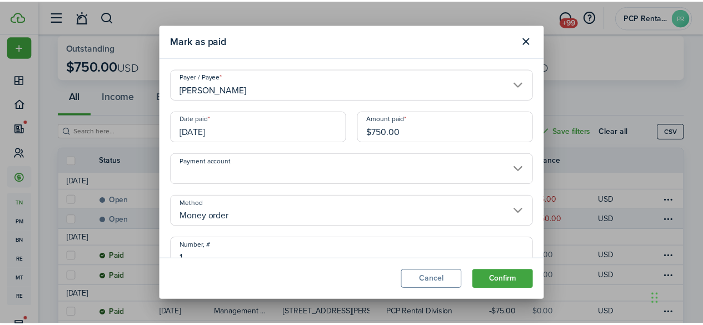
scroll to position [6, 0]
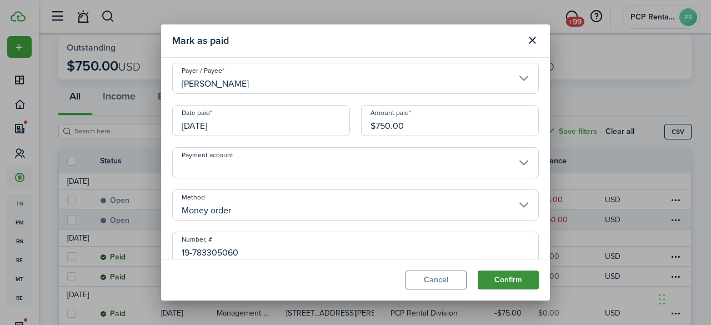
type input "19-783305060"
click at [495, 274] on button "Confirm" at bounding box center [508, 279] width 61 height 19
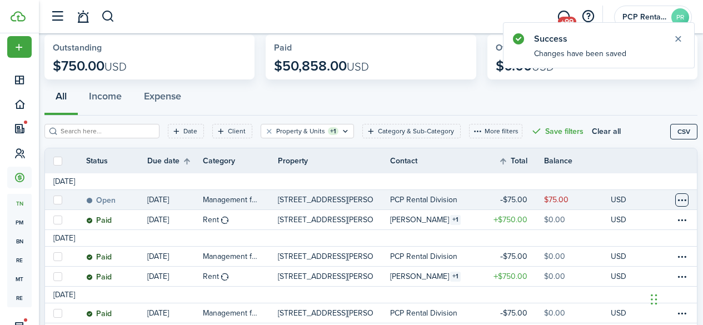
click at [675, 196] on table-menu-btn-icon at bounding box center [681, 199] width 13 height 13
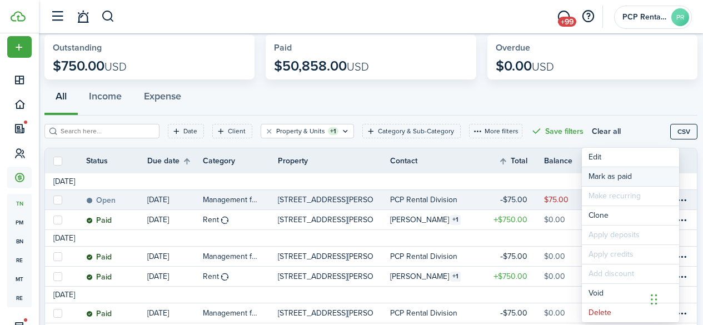
click at [599, 172] on link "Mark as paid" at bounding box center [629, 176] width 97 height 19
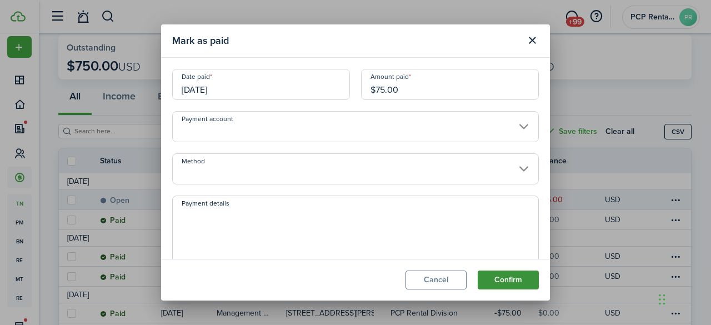
click at [505, 279] on button "Confirm" at bounding box center [508, 279] width 61 height 19
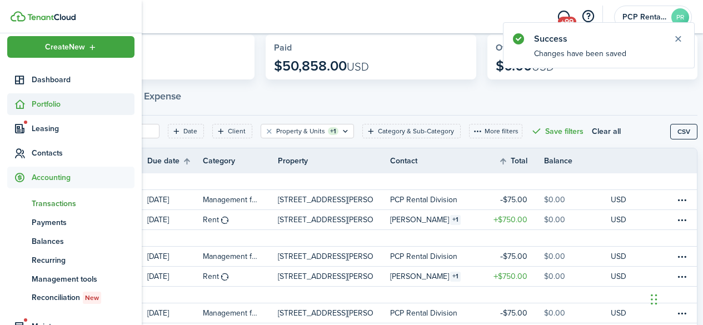
click at [46, 101] on span "Portfolio" at bounding box center [83, 104] width 103 height 12
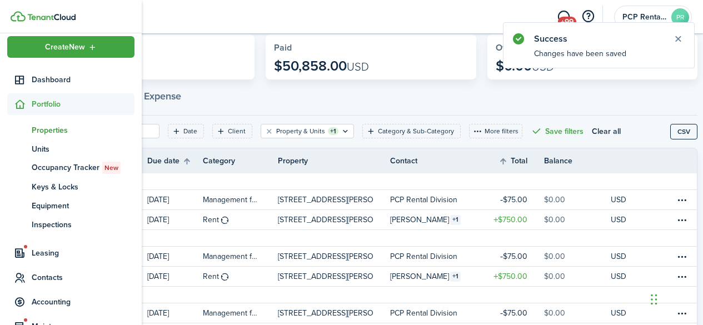
click at [51, 128] on span "Properties" at bounding box center [83, 130] width 103 height 12
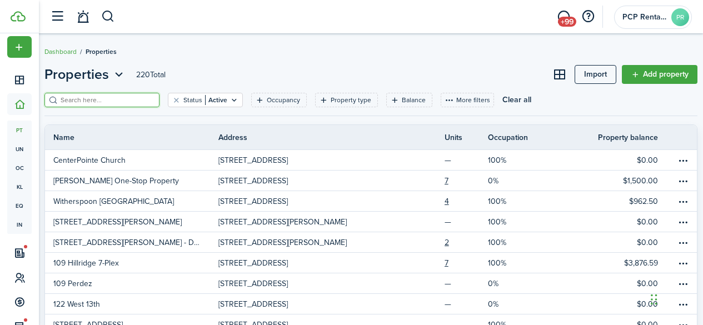
click at [77, 101] on input "search" at bounding box center [107, 100] width 98 height 11
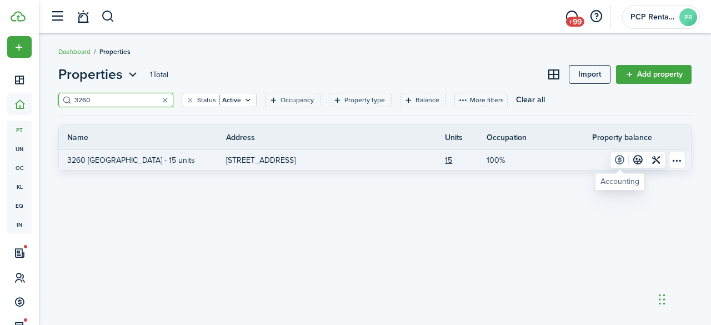
type input "3260"
click at [621, 160] on link at bounding box center [619, 160] width 18 height 16
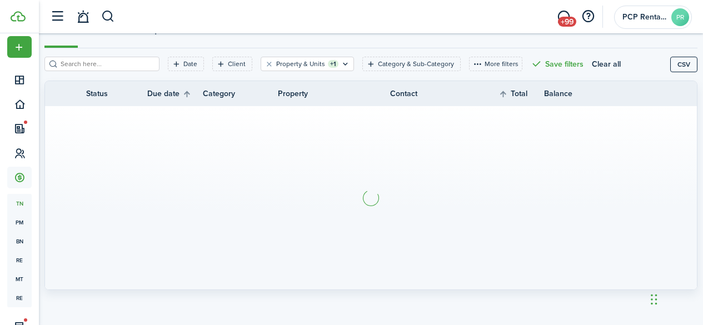
scroll to position [124, 0]
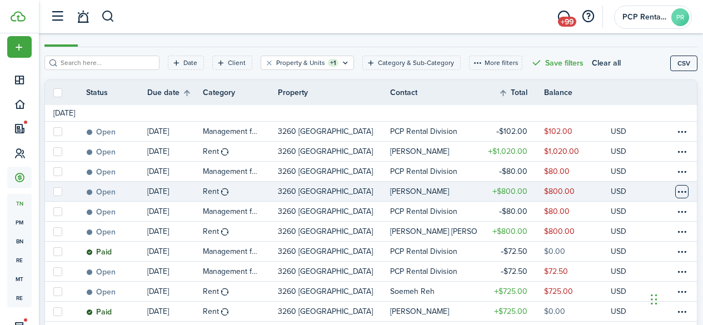
click at [675, 188] on table-menu-btn-icon at bounding box center [681, 191] width 13 height 13
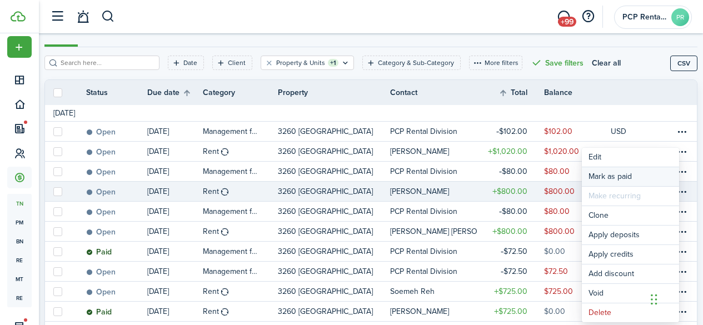
click at [609, 175] on link "Mark as paid" at bounding box center [629, 176] width 97 height 19
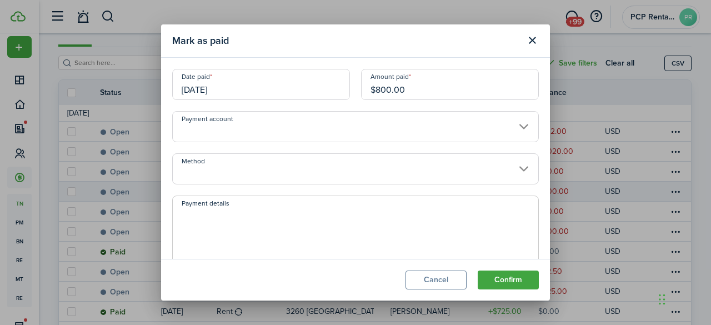
click at [245, 167] on input "Method" at bounding box center [355, 168] width 367 height 31
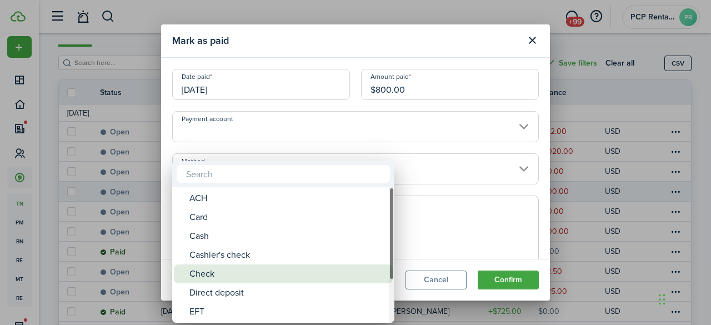
click at [208, 276] on div "Check" at bounding box center [287, 273] width 197 height 19
type input "Check"
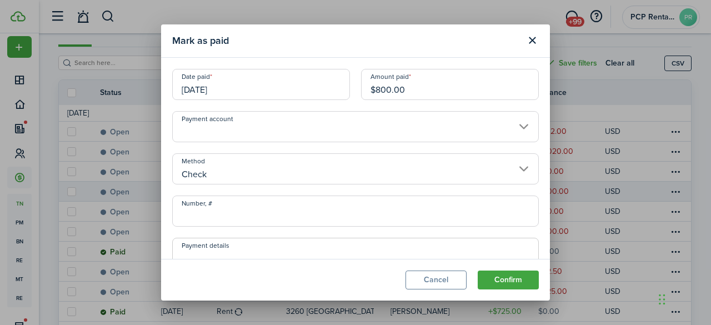
drag, startPoint x: 219, startPoint y: 218, endPoint x: 249, endPoint y: 216, distance: 30.6
click at [230, 216] on input "Number, #" at bounding box center [355, 210] width 367 height 31
type input "433"
click at [507, 280] on button "Confirm" at bounding box center [508, 279] width 61 height 19
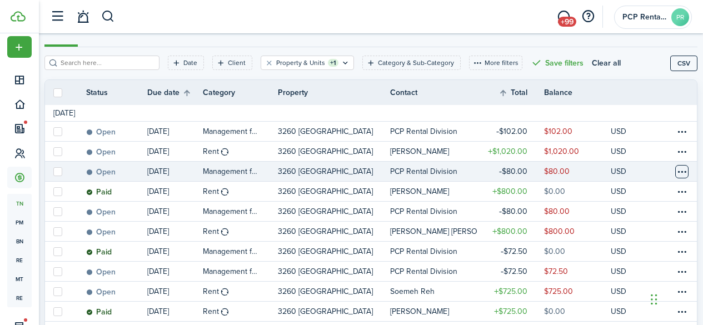
click at [675, 174] on table-menu-btn-icon at bounding box center [681, 171] width 13 height 13
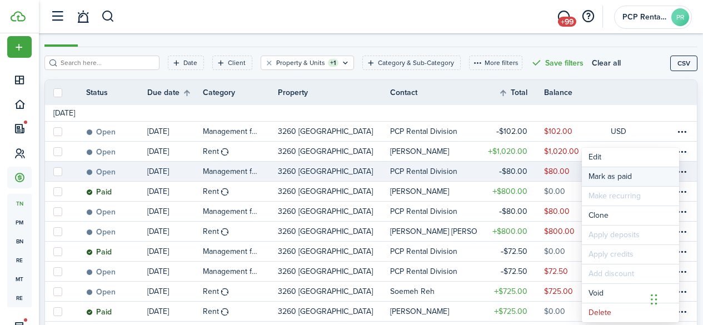
click at [613, 175] on link "Mark as paid" at bounding box center [629, 176] width 97 height 19
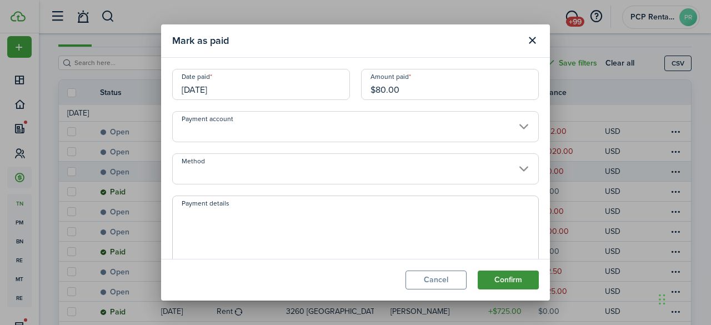
click at [495, 275] on button "Confirm" at bounding box center [508, 279] width 61 height 19
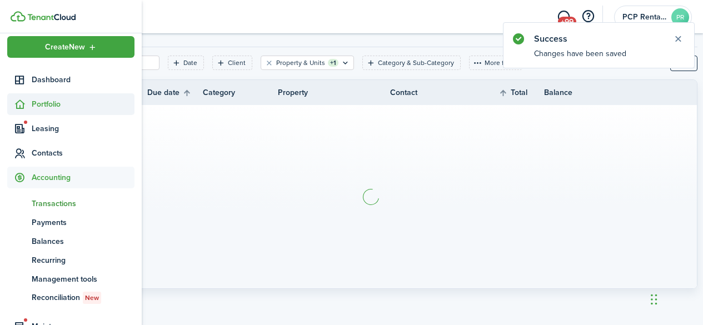
click at [52, 103] on span "Portfolio" at bounding box center [83, 104] width 103 height 12
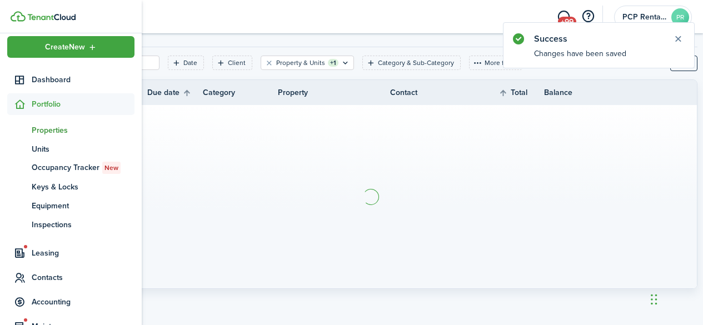
click at [54, 132] on span "Properties" at bounding box center [83, 130] width 103 height 12
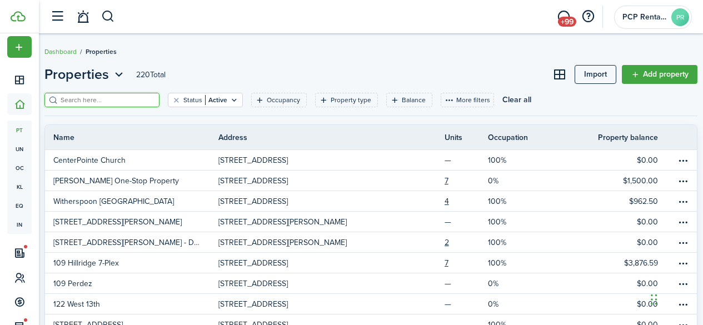
click at [139, 101] on input "search" at bounding box center [107, 100] width 98 height 11
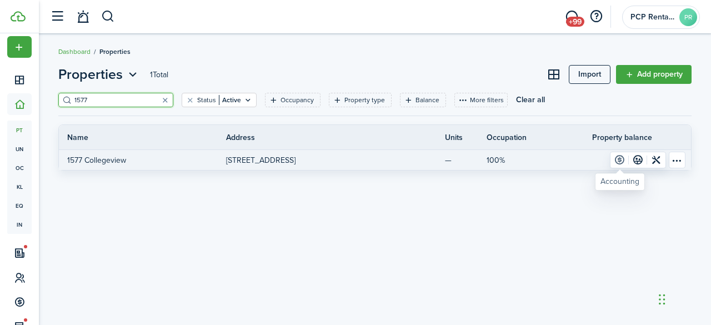
type input "1577"
click at [619, 159] on link at bounding box center [619, 160] width 18 height 16
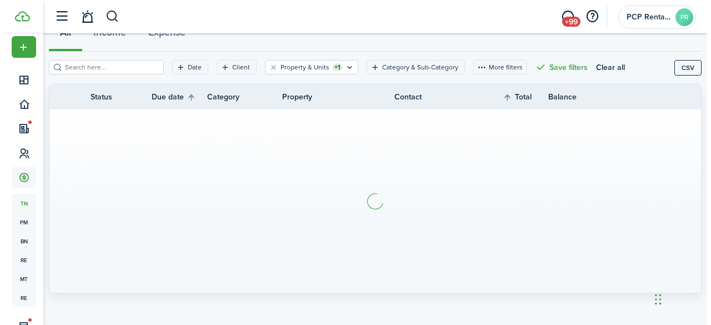
scroll to position [124, 0]
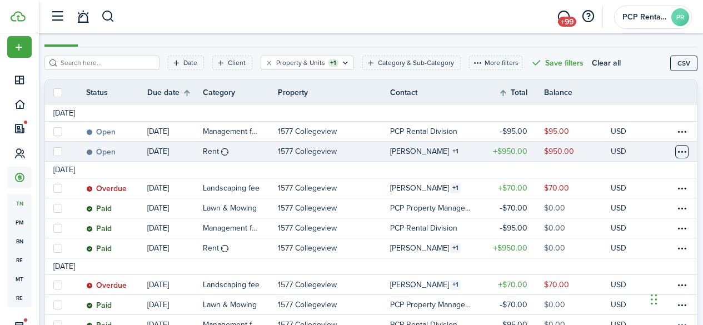
click at [675, 151] on table-menu-btn-icon at bounding box center [681, 151] width 13 height 13
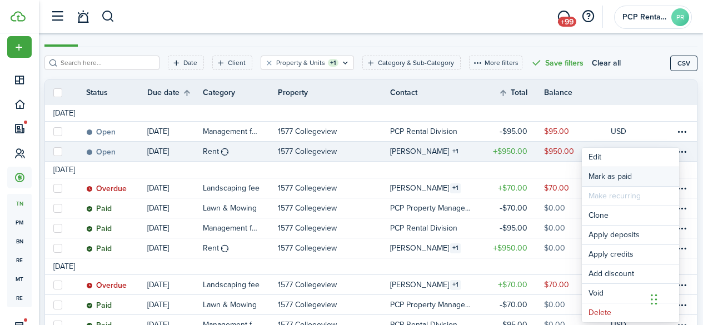
click at [624, 174] on link "Mark as paid" at bounding box center [629, 176] width 97 height 19
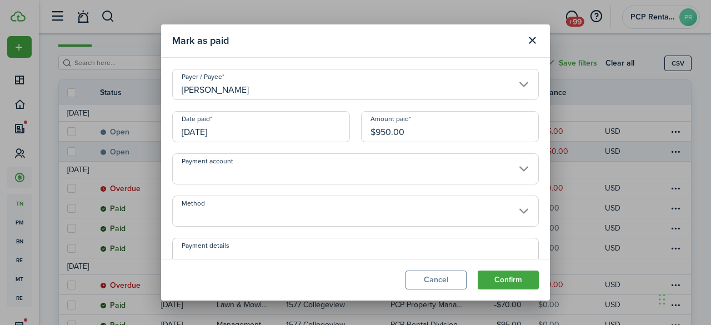
click at [238, 128] on input "[DATE]" at bounding box center [261, 126] width 178 height 31
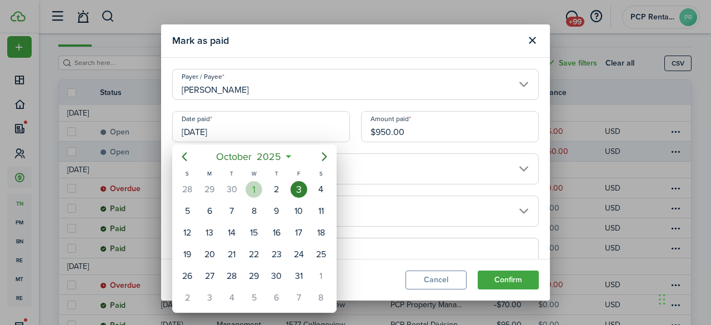
click at [253, 189] on div "1" at bounding box center [253, 189] width 17 height 17
type input "[DATE]"
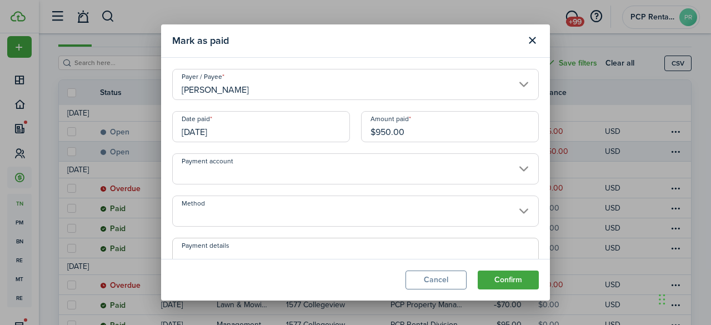
click at [237, 212] on input "Method" at bounding box center [355, 210] width 367 height 31
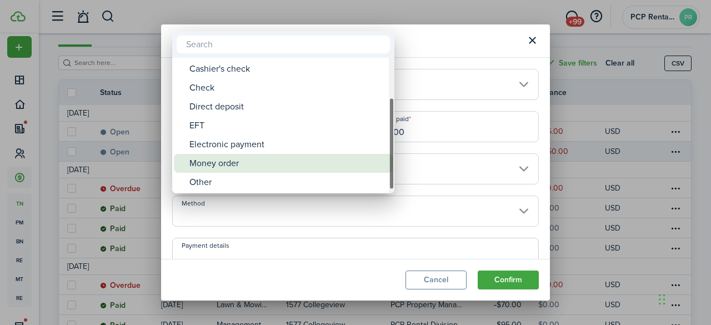
click at [209, 163] on div "Money order" at bounding box center [287, 163] width 197 height 19
type input "Money order"
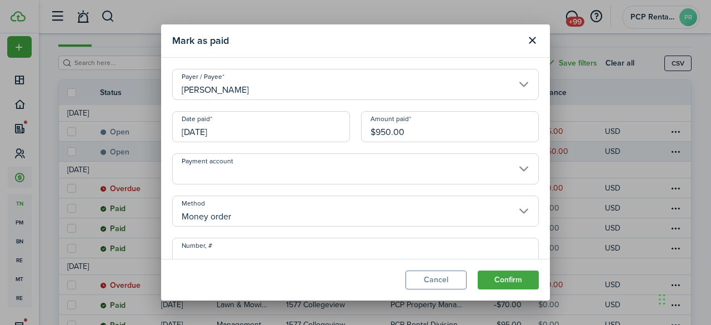
click at [236, 255] on input "Number, #" at bounding box center [355, 253] width 367 height 31
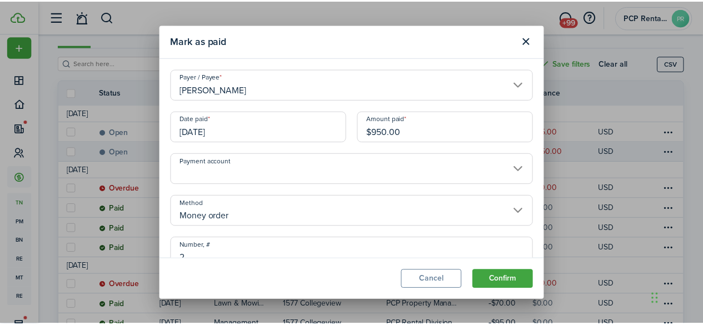
scroll to position [6, 0]
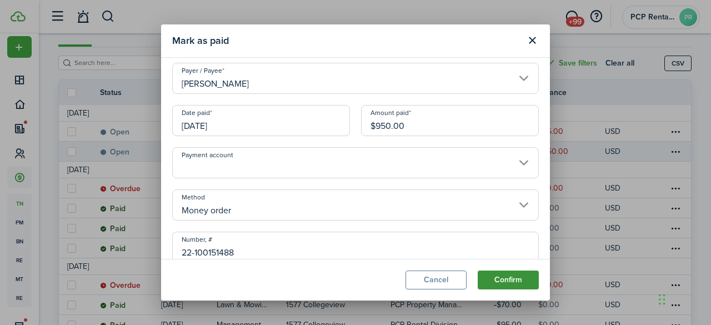
type input "22-100151488"
click at [514, 278] on button "Confirm" at bounding box center [508, 279] width 61 height 19
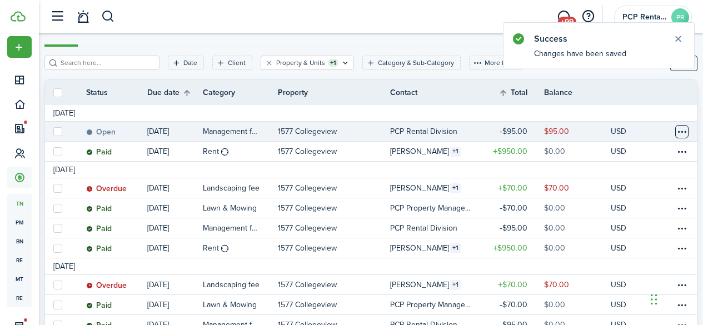
click at [676, 133] on table-menu-btn-icon at bounding box center [681, 131] width 13 height 13
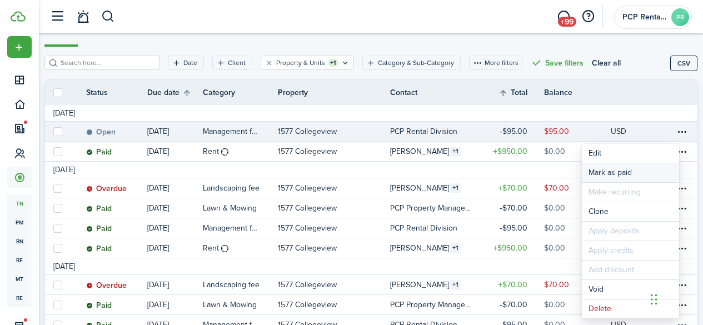
click at [606, 168] on link "Mark as paid" at bounding box center [629, 172] width 97 height 19
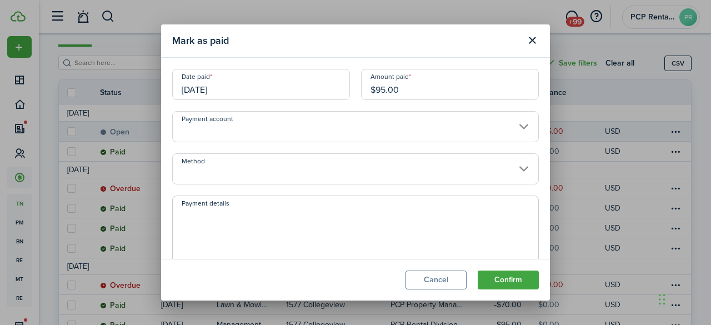
click at [233, 88] on input "[DATE]" at bounding box center [261, 84] width 178 height 31
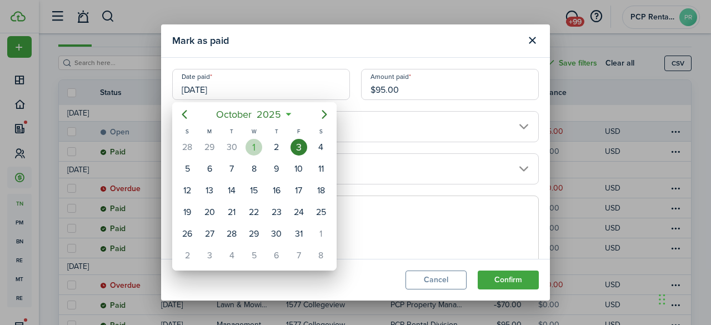
click at [255, 147] on div "1" at bounding box center [253, 147] width 17 height 17
type input "[DATE]"
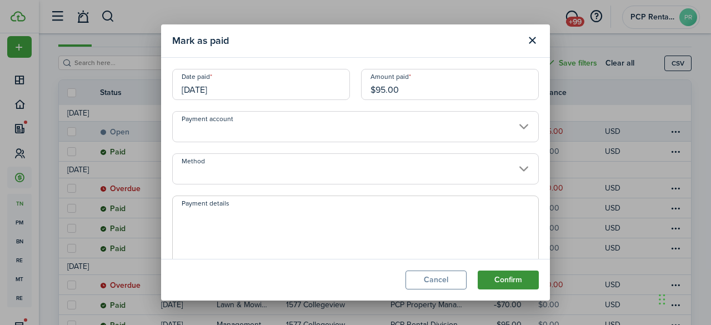
click at [504, 277] on button "Confirm" at bounding box center [508, 279] width 61 height 19
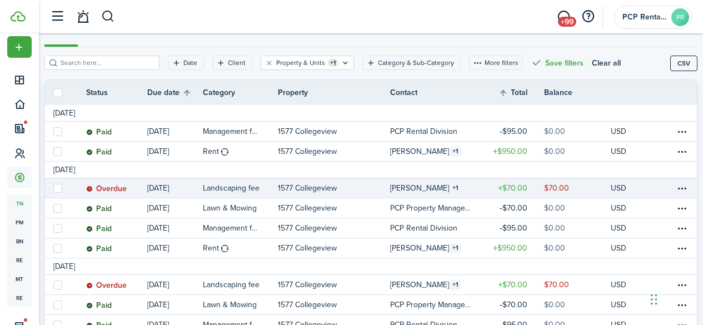
click at [398, 190] on table-info-title "[PERSON_NAME]" at bounding box center [419, 188] width 59 height 12
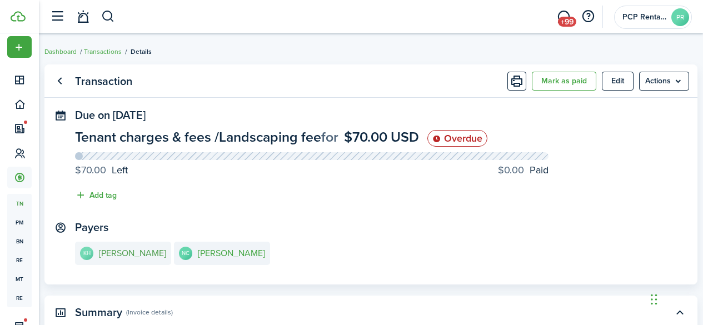
click at [131, 252] on e-details-info-title "[PERSON_NAME]" at bounding box center [132, 253] width 67 height 10
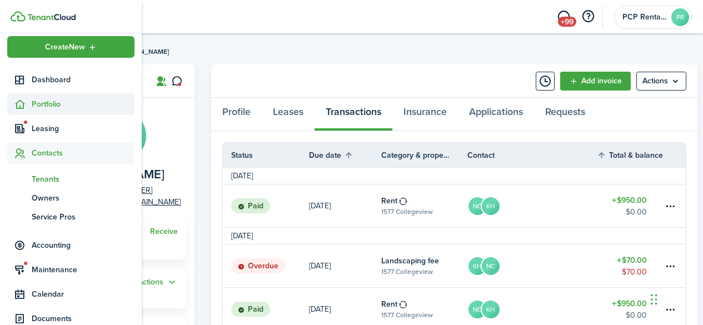
click at [37, 101] on span "Portfolio" at bounding box center [83, 104] width 103 height 12
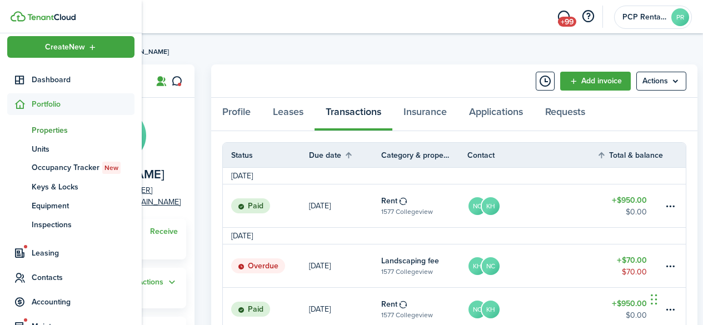
click at [47, 126] on span "Properties" at bounding box center [83, 130] width 103 height 12
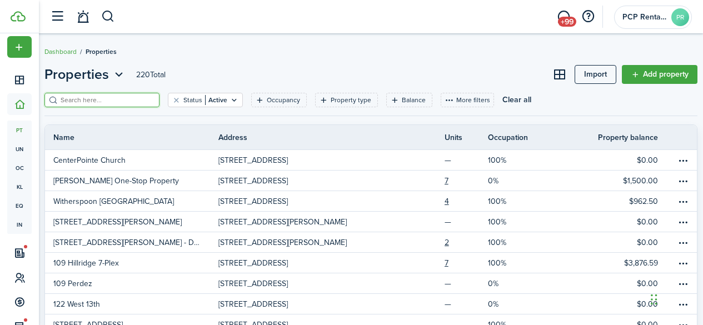
click at [79, 97] on input "search" at bounding box center [107, 100] width 98 height 11
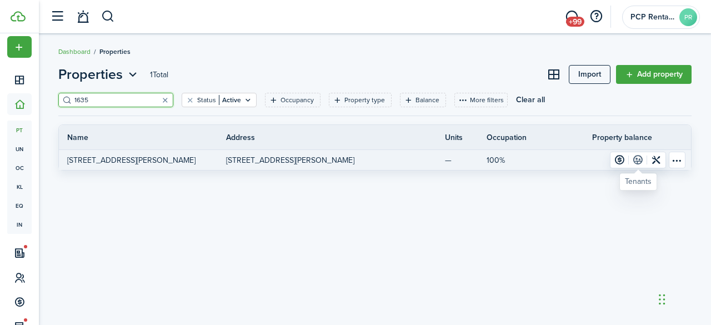
type input "1635"
click at [639, 158] on link at bounding box center [638, 160] width 18 height 16
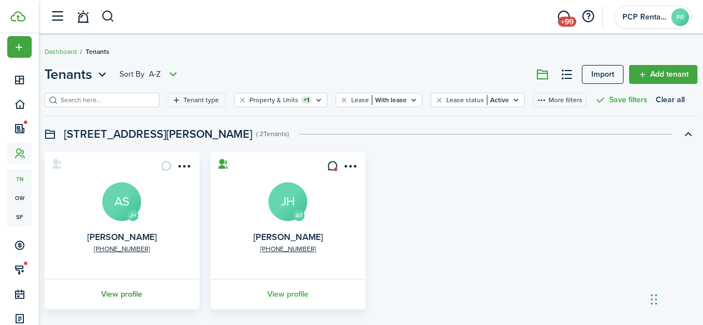
click at [130, 296] on link "View profile" at bounding box center [122, 294] width 158 height 31
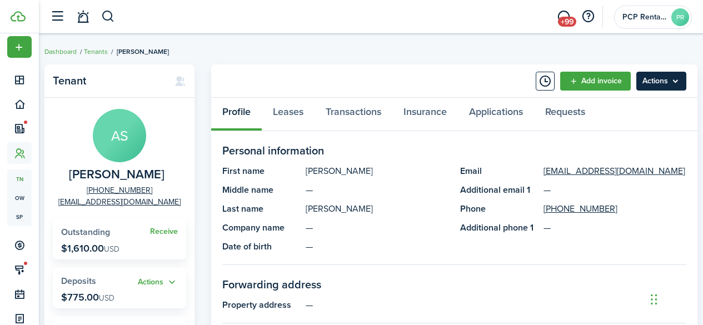
click at [662, 77] on menu-btn "Actions" at bounding box center [661, 81] width 50 height 19
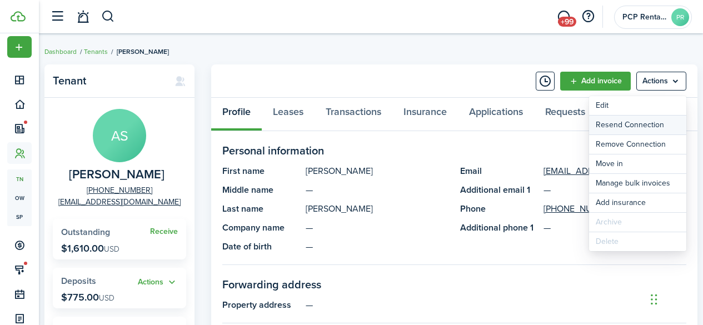
click at [610, 126] on button "Resend Connection" at bounding box center [637, 125] width 97 height 19
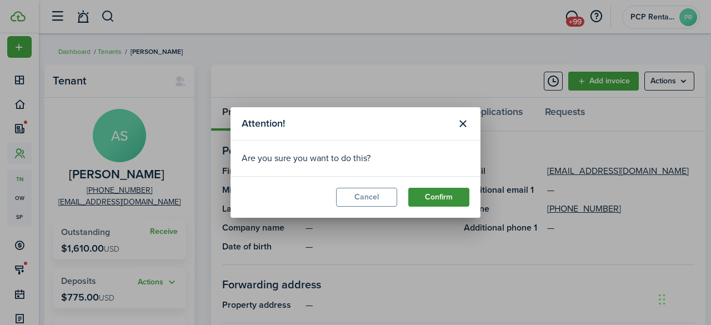
click at [433, 197] on button "Confirm" at bounding box center [438, 197] width 61 height 19
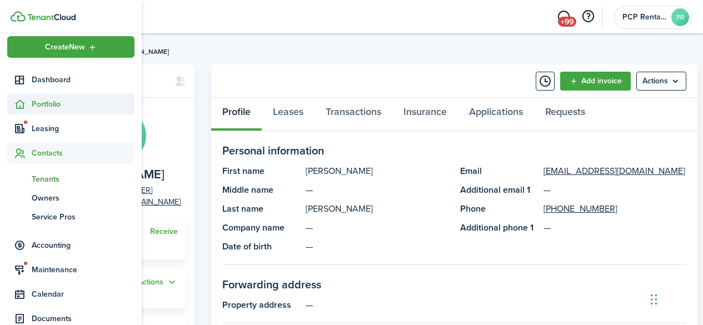
click at [44, 104] on span "Portfolio" at bounding box center [83, 104] width 103 height 12
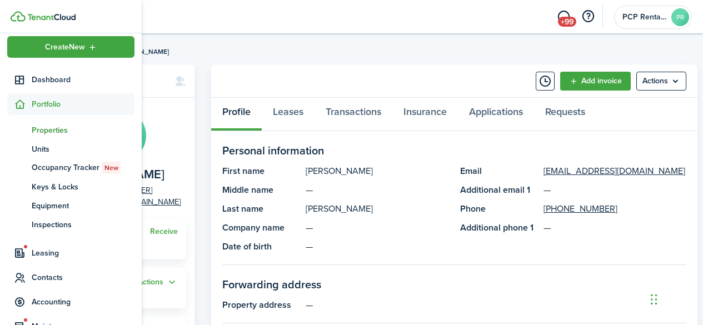
click at [43, 129] on span "Properties" at bounding box center [83, 130] width 103 height 12
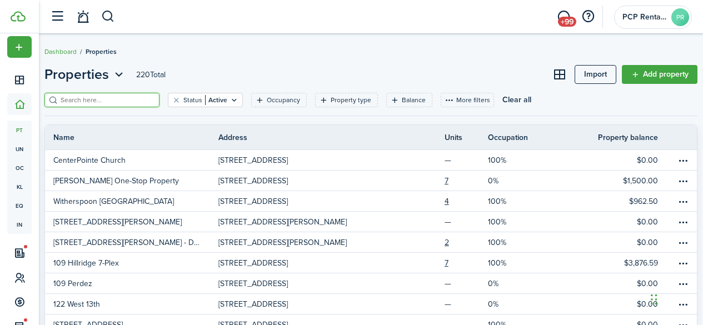
click at [83, 100] on input "search" at bounding box center [107, 100] width 98 height 11
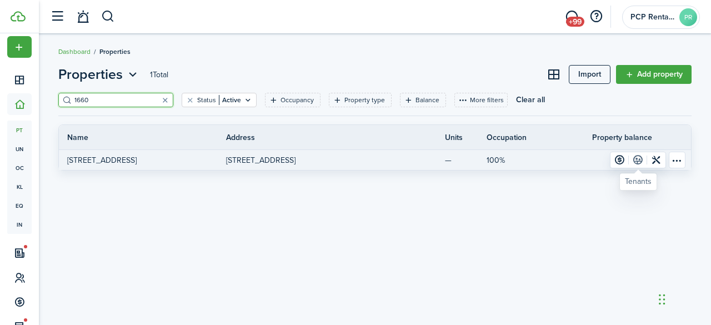
type input "1660"
click at [638, 161] on link at bounding box center [638, 160] width 18 height 16
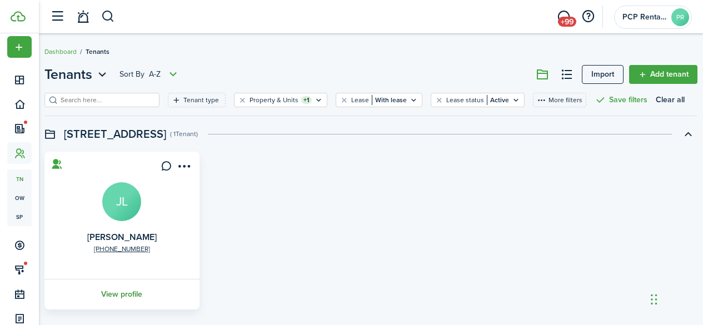
click at [133, 297] on link "View profile" at bounding box center [122, 294] width 158 height 31
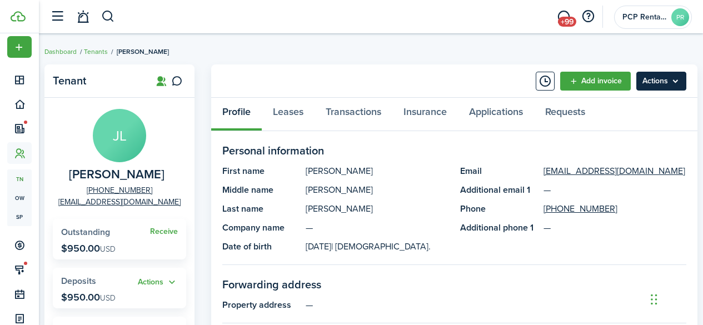
click at [659, 78] on menu-btn "Actions" at bounding box center [661, 81] width 50 height 19
click at [443, 290] on panel-main-section-title "Forwarding address" at bounding box center [454, 284] width 464 height 17
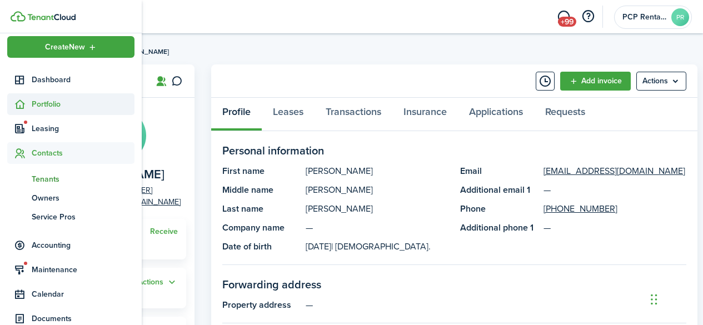
click at [41, 104] on span "Portfolio" at bounding box center [83, 104] width 103 height 12
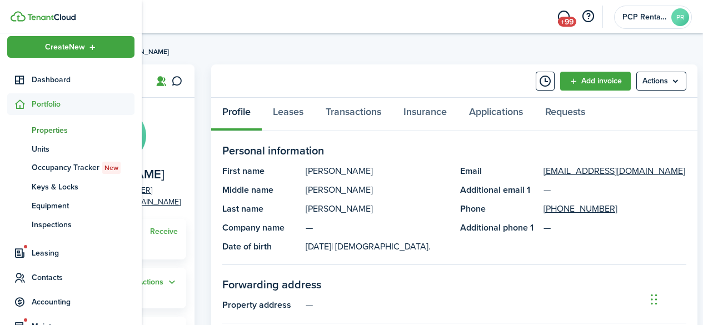
click at [38, 128] on span "Properties" at bounding box center [83, 130] width 103 height 12
